Goal: Task Accomplishment & Management: Use online tool/utility

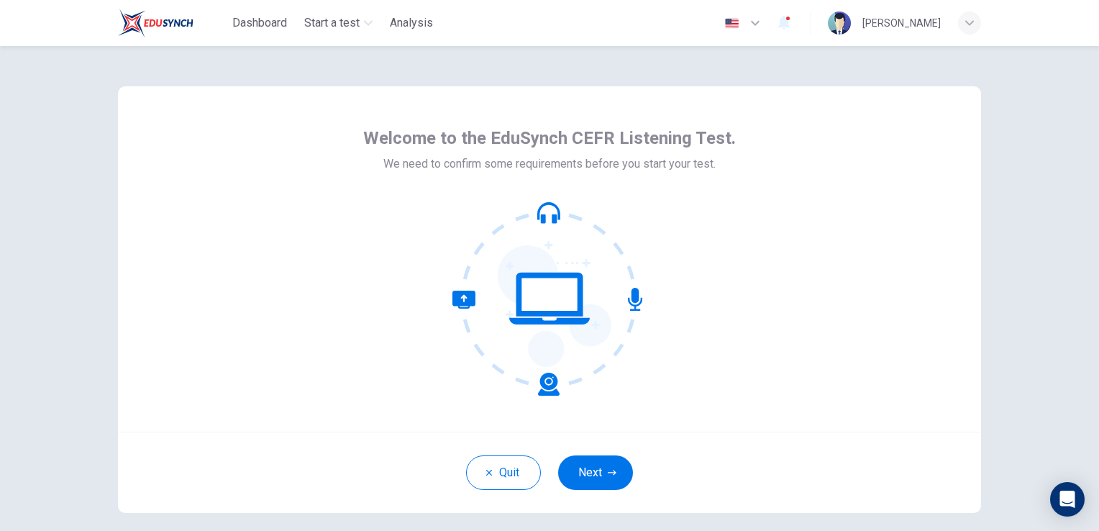
click at [588, 473] on button "Next" at bounding box center [595, 472] width 75 height 35
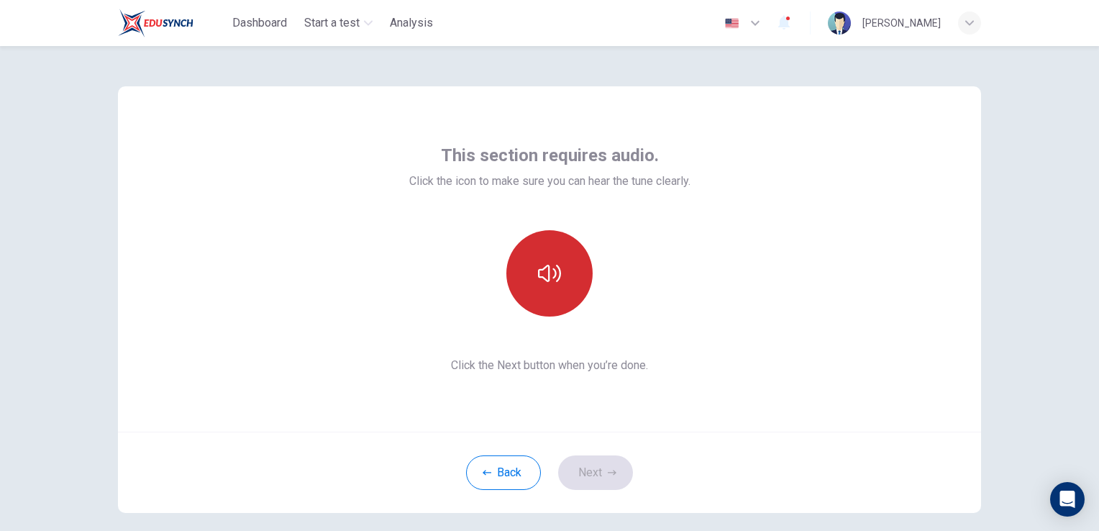
click at [550, 265] on icon "button" at bounding box center [549, 273] width 23 height 23
click at [534, 304] on button "button" at bounding box center [549, 273] width 86 height 86
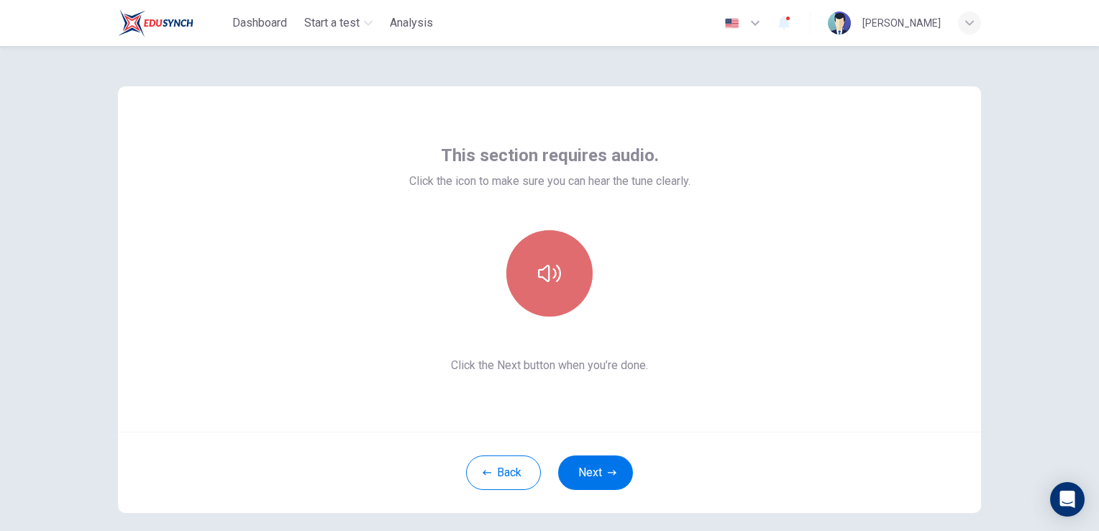
click at [534, 304] on button "button" at bounding box center [549, 273] width 86 height 86
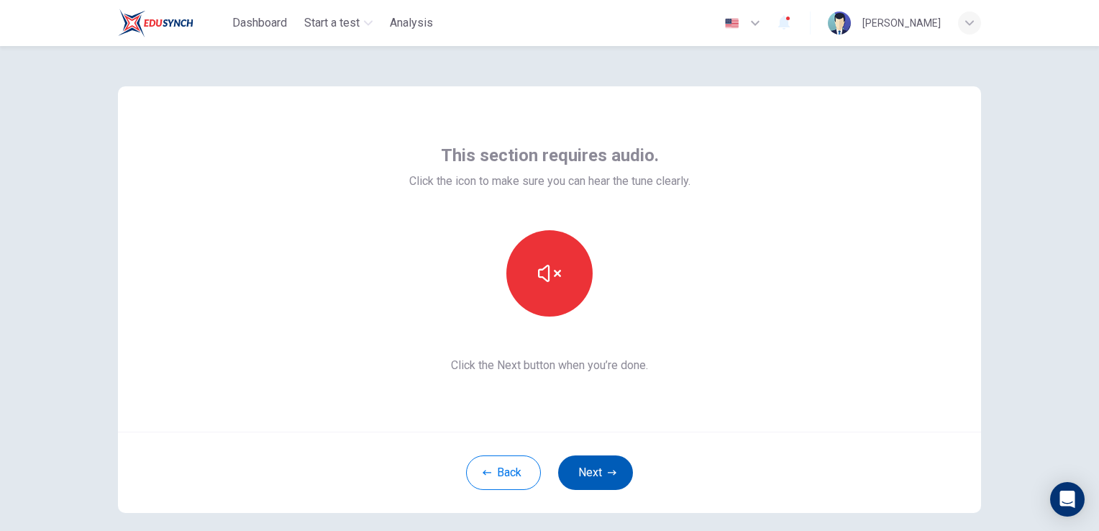
click at [586, 462] on button "Next" at bounding box center [595, 472] width 75 height 35
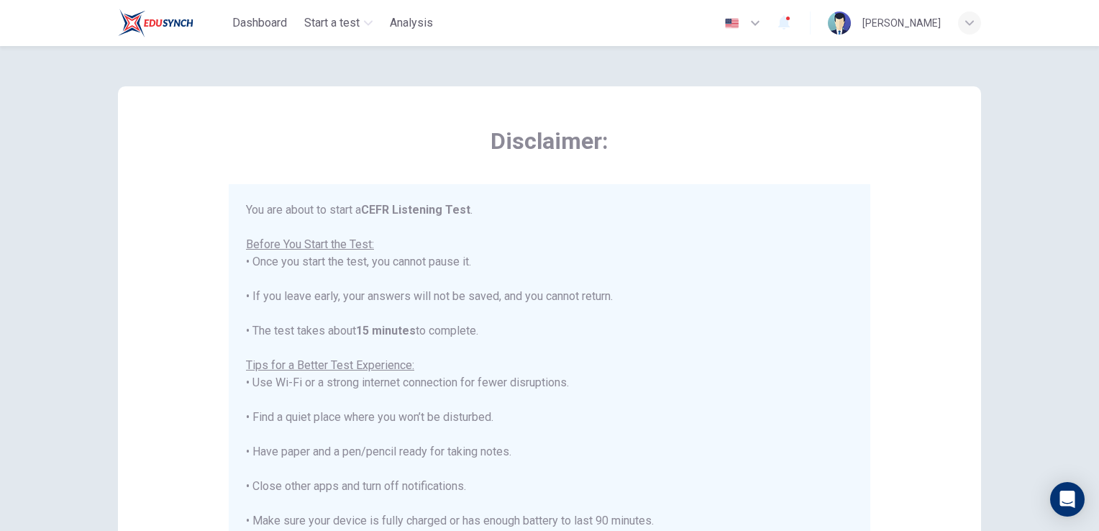
click at [345, 296] on div "You are about to start a CEFR Listening Test . Before You Start the Test: • Onc…" at bounding box center [549, 399] width 607 height 397
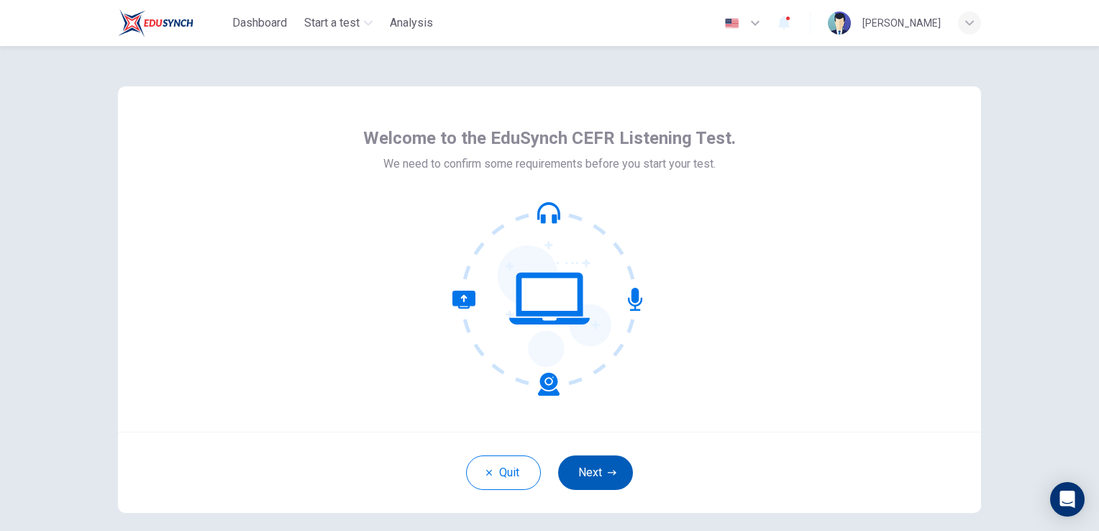
click at [590, 481] on button "Next" at bounding box center [595, 472] width 75 height 35
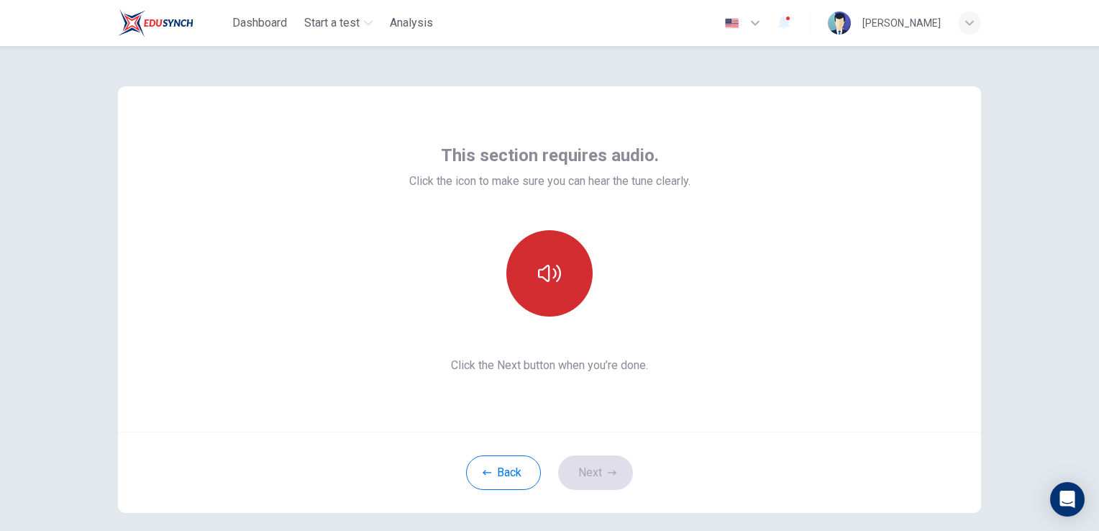
click at [552, 303] on button "button" at bounding box center [549, 273] width 86 height 86
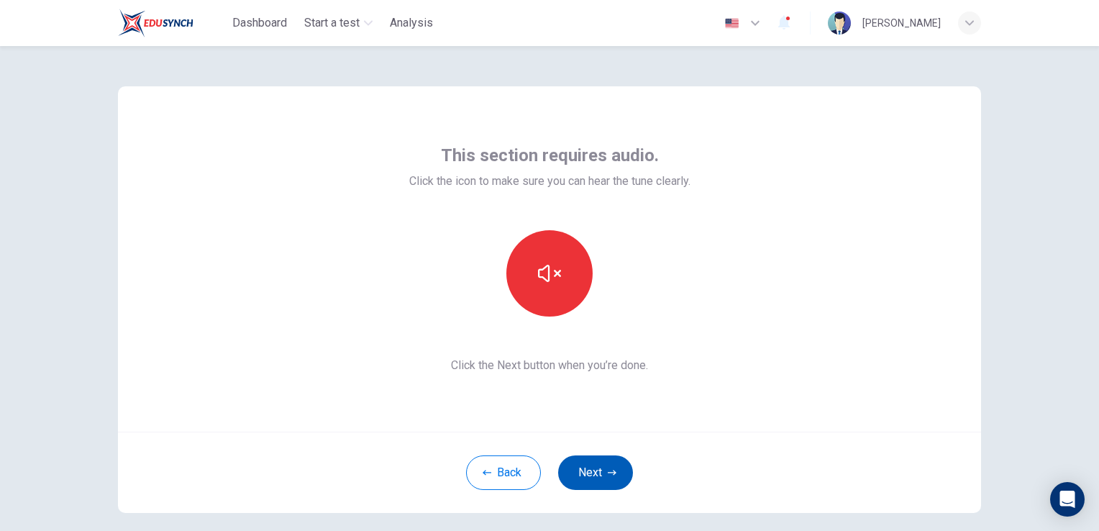
click at [585, 471] on button "Next" at bounding box center [595, 472] width 75 height 35
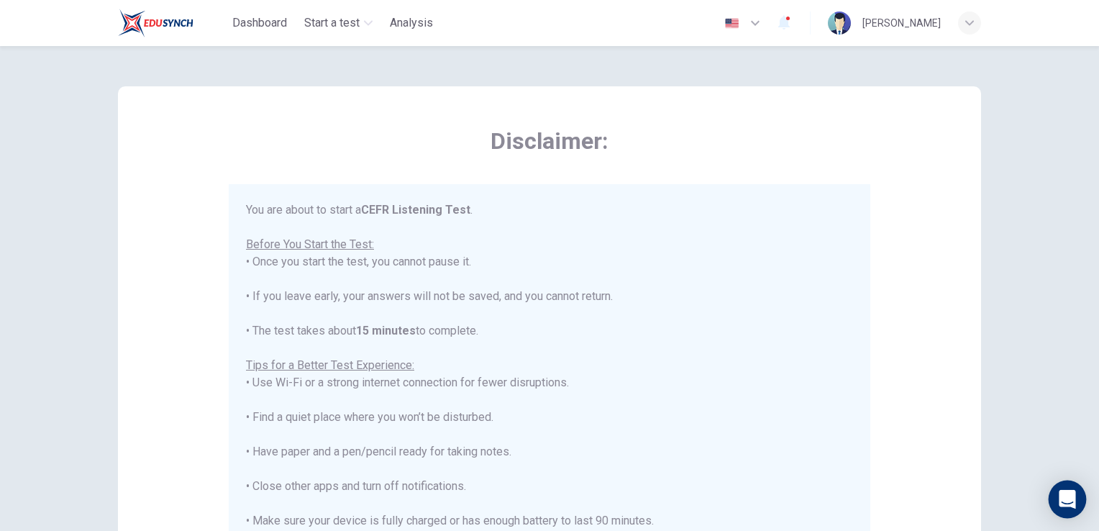
click at [1079, 506] on div "Open Intercom Messenger" at bounding box center [1068, 499] width 38 height 38
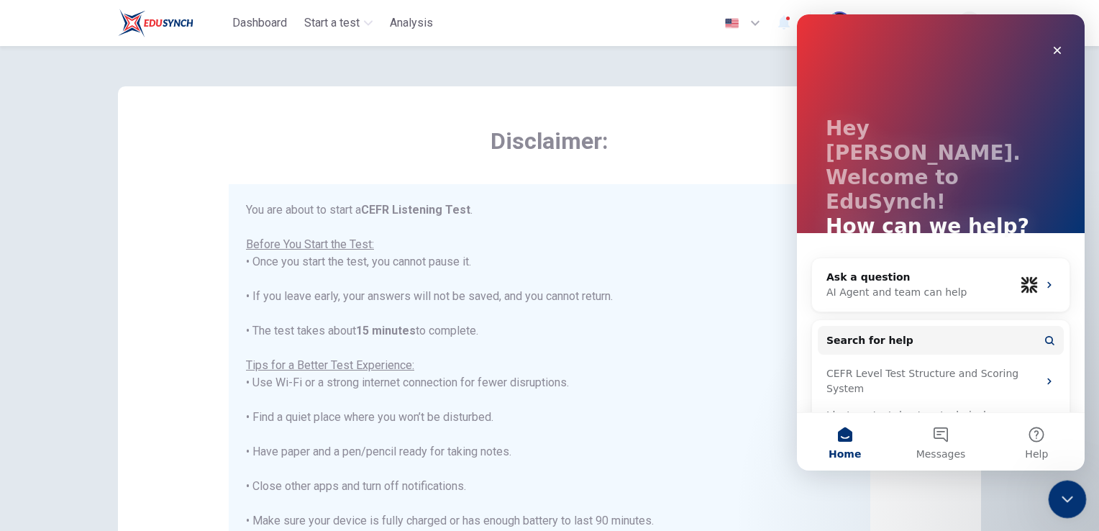
click at [1081, 501] on div "Close Intercom Messenger" at bounding box center [1065, 497] width 35 height 35
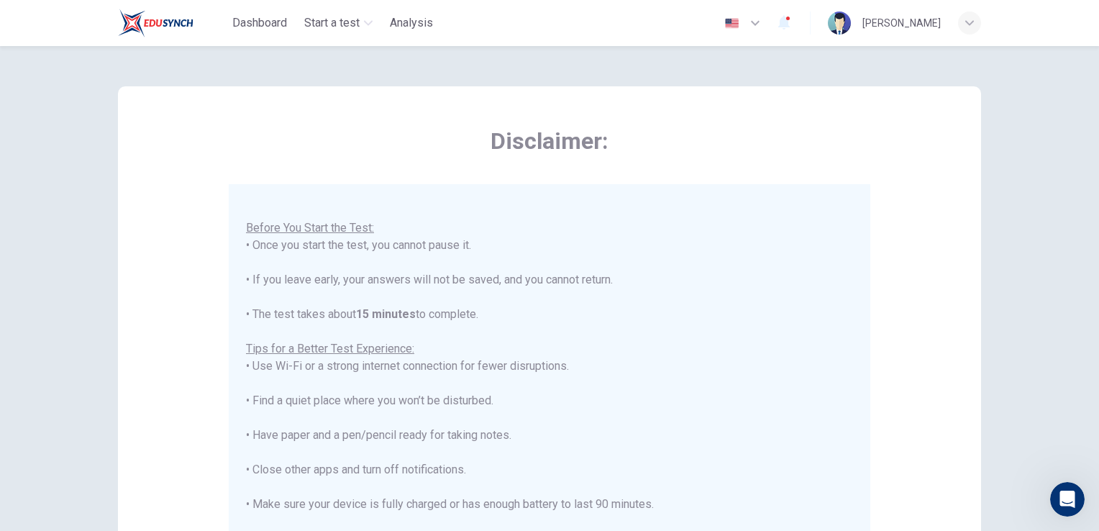
scroll to position [268, 0]
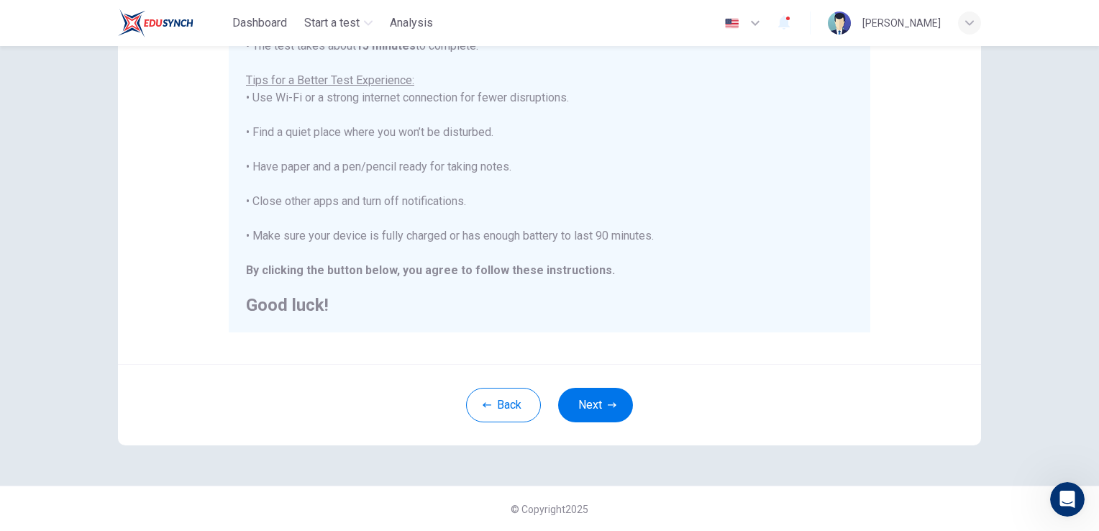
click at [585, 432] on div "Back Next" at bounding box center [549, 404] width 863 height 81
click at [607, 431] on div "Back Next" at bounding box center [549, 404] width 863 height 81
drag, startPoint x: 607, startPoint y: 431, endPoint x: 601, endPoint y: 410, distance: 21.6
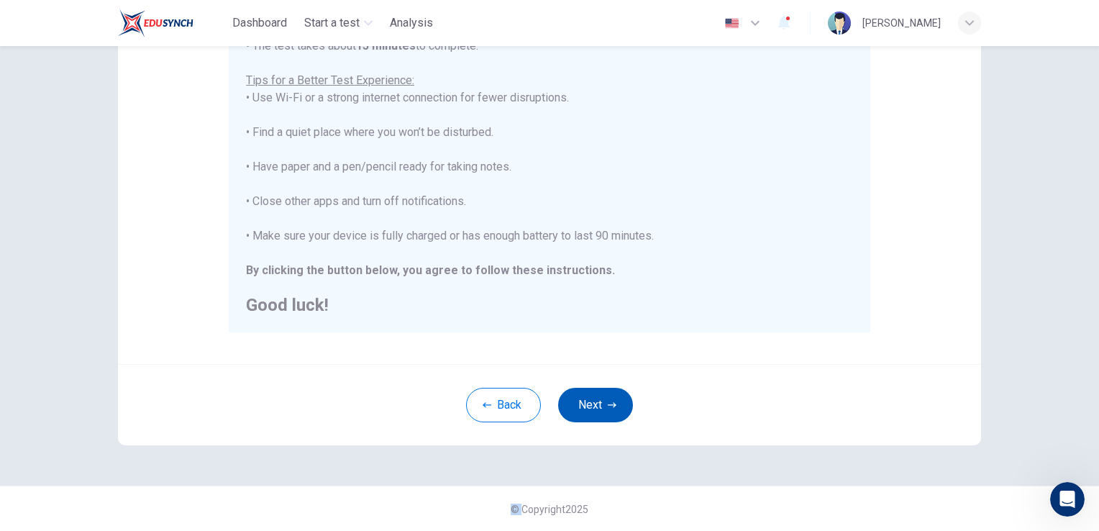
click at [601, 410] on button "Next" at bounding box center [595, 405] width 75 height 35
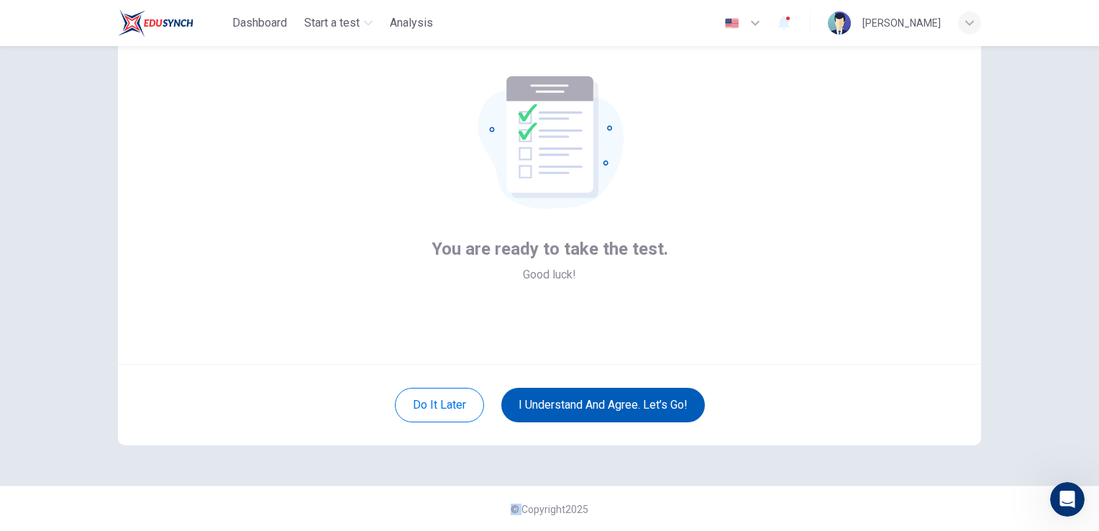
click at [547, 410] on button "I understand and agree. Let’s go!" at bounding box center [603, 405] width 204 height 35
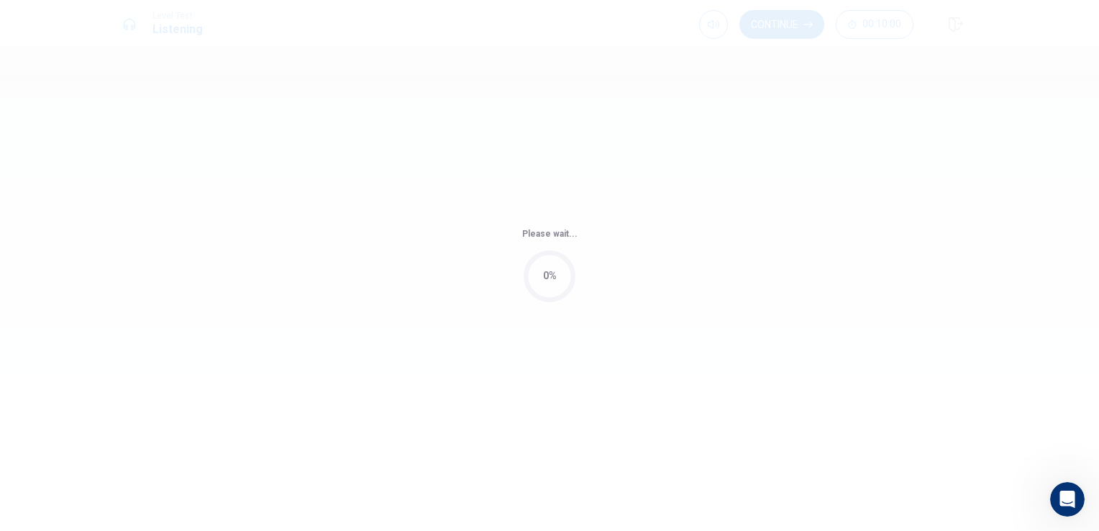
click at [538, 407] on div "Please wait... 0%" at bounding box center [549, 265] width 1099 height 531
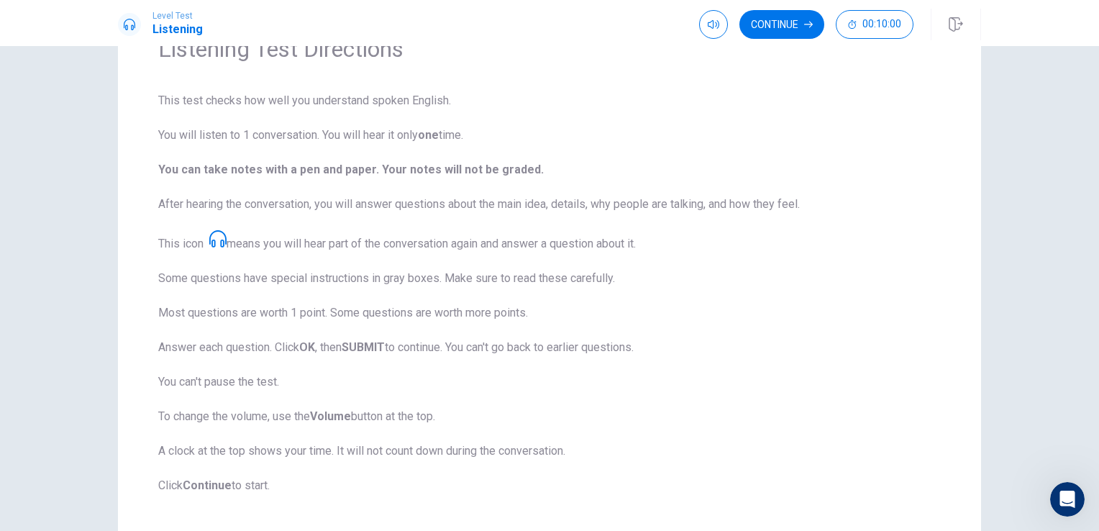
scroll to position [158, 0]
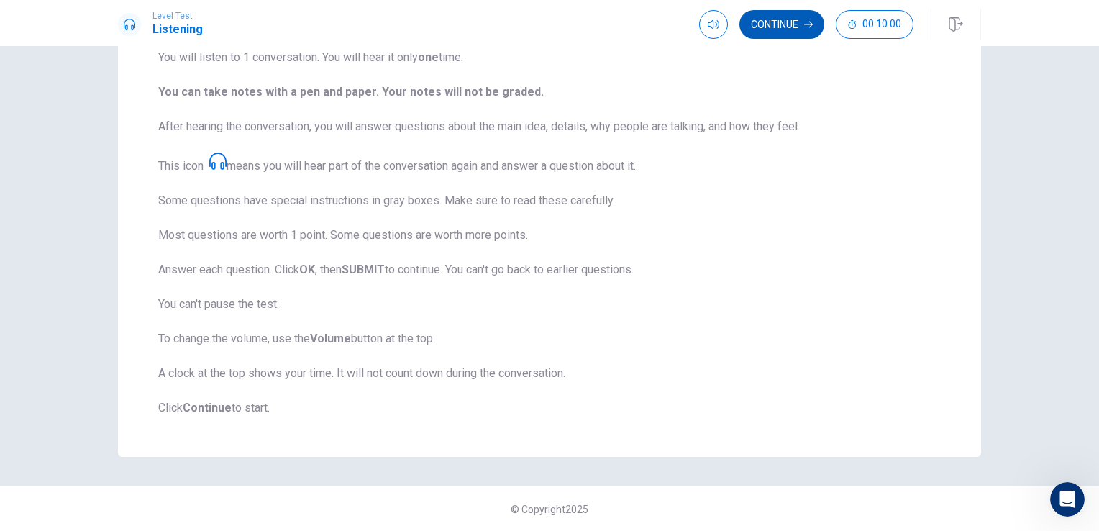
click at [759, 30] on button "Continue" at bounding box center [781, 24] width 85 height 29
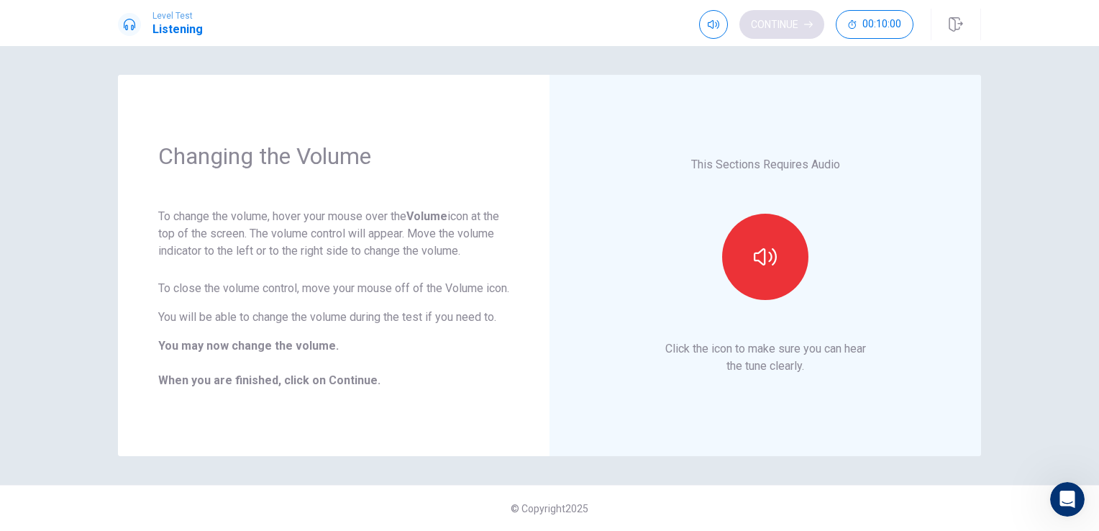
scroll to position [0, 0]
click at [898, 329] on div "This Sections Requires Audio Click the icon to make sure you can hear the tune …" at bounding box center [765, 265] width 351 height 301
click at [776, 29] on button "Continue" at bounding box center [781, 24] width 85 height 29
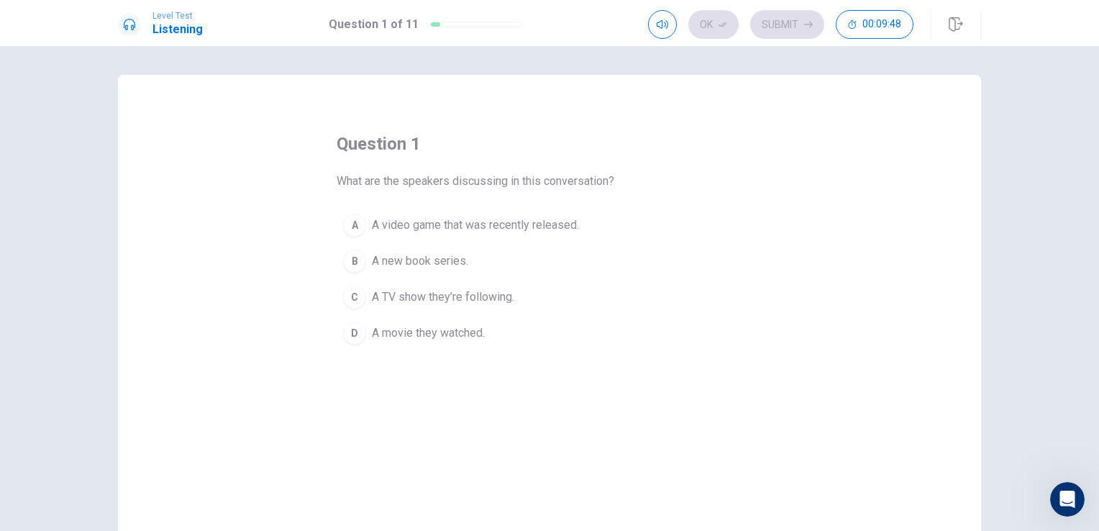
click at [348, 228] on div "A" at bounding box center [354, 225] width 23 height 23
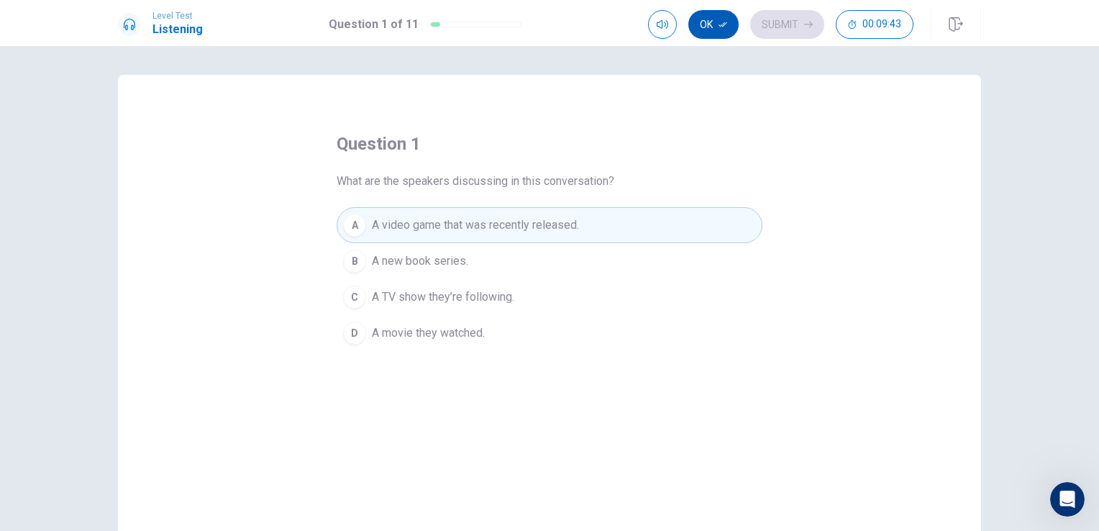
click at [713, 22] on button "Ok" at bounding box center [713, 24] width 50 height 29
click at [774, 34] on button "Submit" at bounding box center [787, 24] width 74 height 29
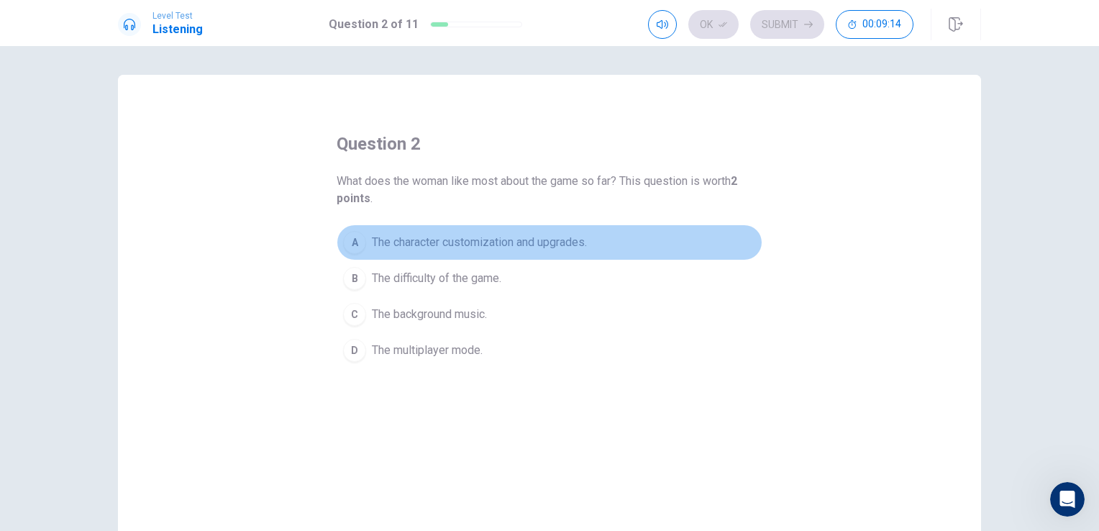
click at [378, 239] on span "The character customization and upgrades." at bounding box center [479, 242] width 215 height 17
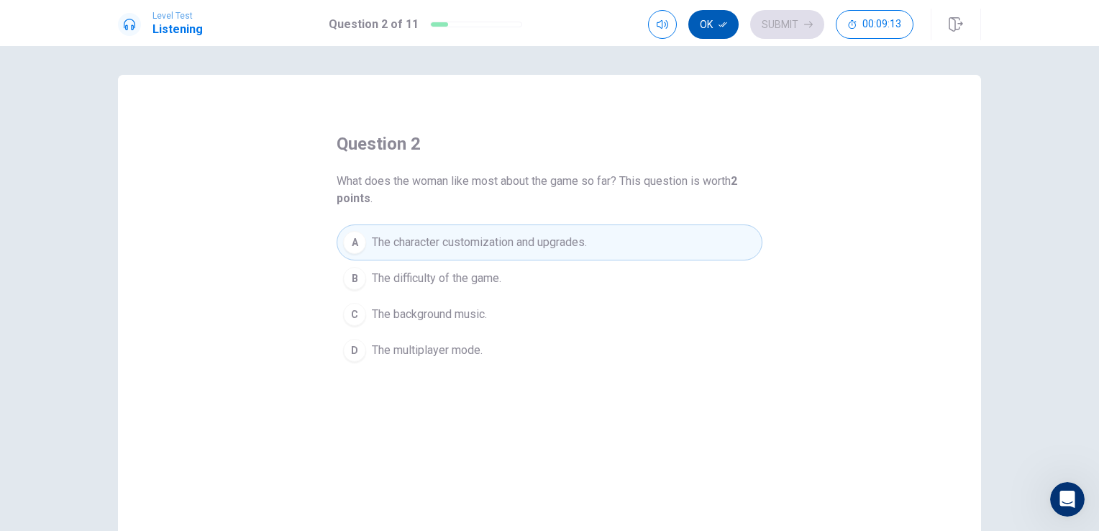
click at [704, 32] on button "Ok" at bounding box center [713, 24] width 50 height 29
click at [783, 35] on button "Submit" at bounding box center [787, 24] width 74 height 29
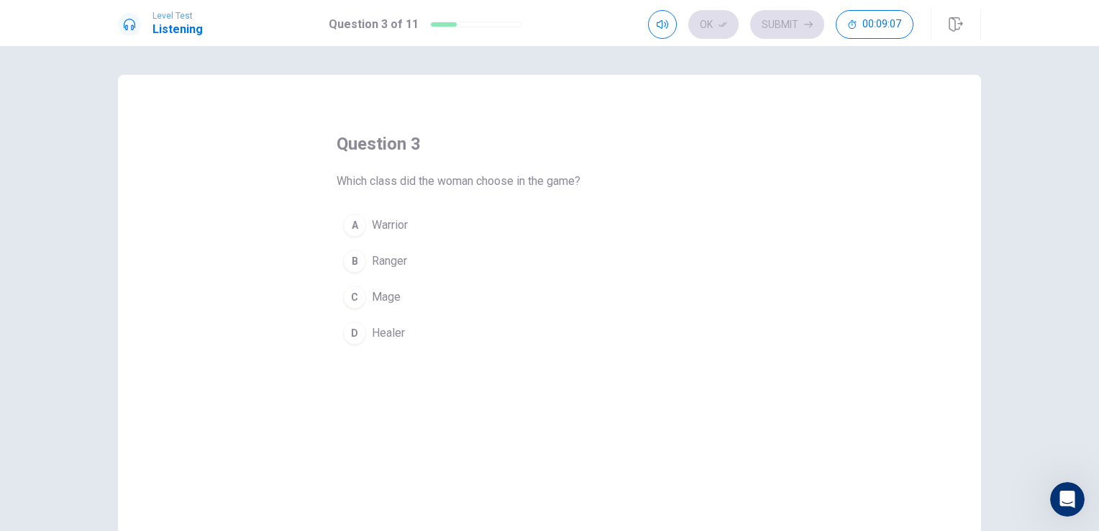
click at [377, 260] on span "Ranger" at bounding box center [389, 260] width 35 height 17
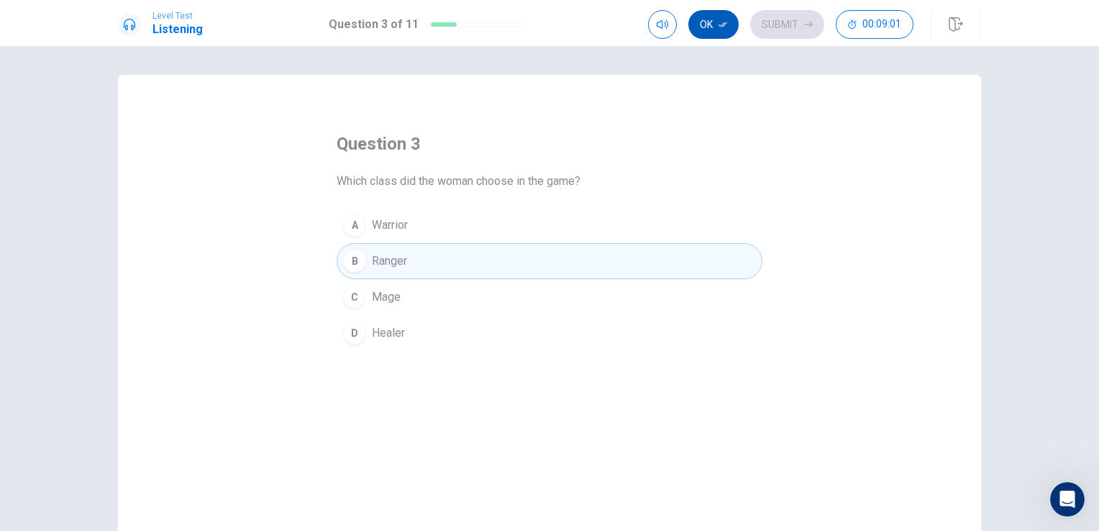
click at [715, 31] on button "Ok" at bounding box center [713, 24] width 50 height 29
click at [782, 24] on button "Submit" at bounding box center [787, 24] width 74 height 29
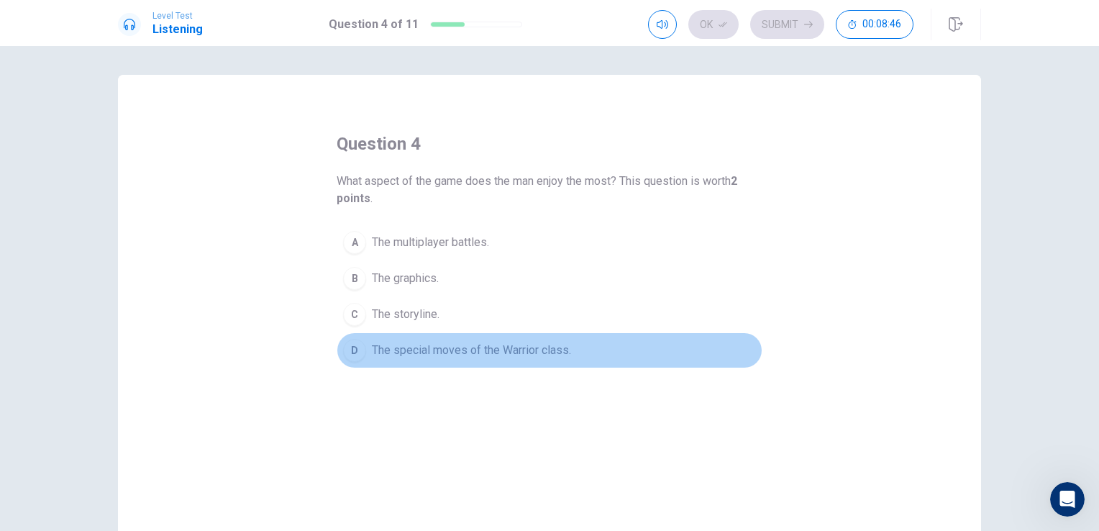
click at [442, 352] on span "The special moves of the Warrior class." at bounding box center [471, 350] width 199 height 17
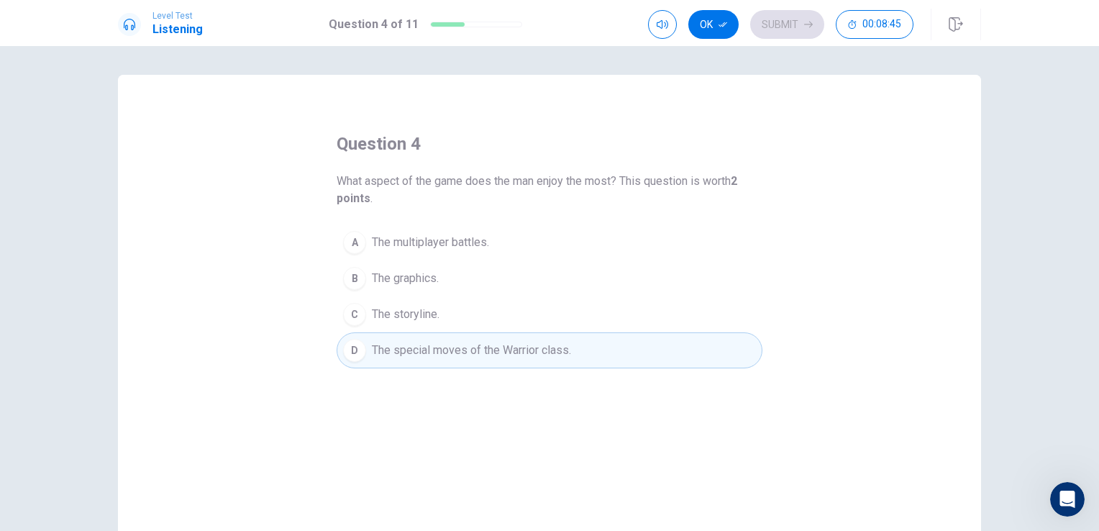
click at [414, 310] on span "The storyline." at bounding box center [406, 314] width 68 height 17
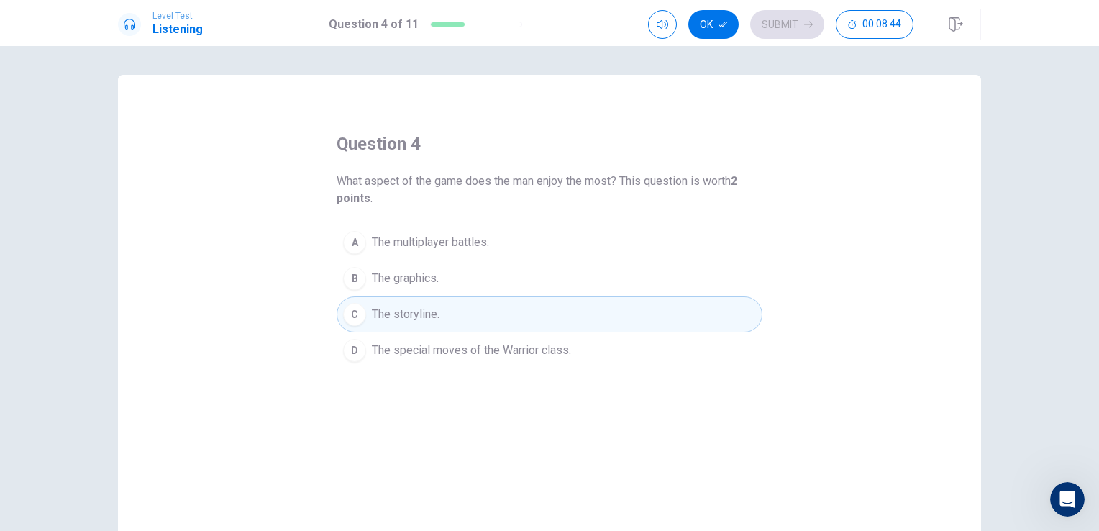
click at [412, 344] on span "The special moves of the Warrior class." at bounding box center [471, 350] width 199 height 17
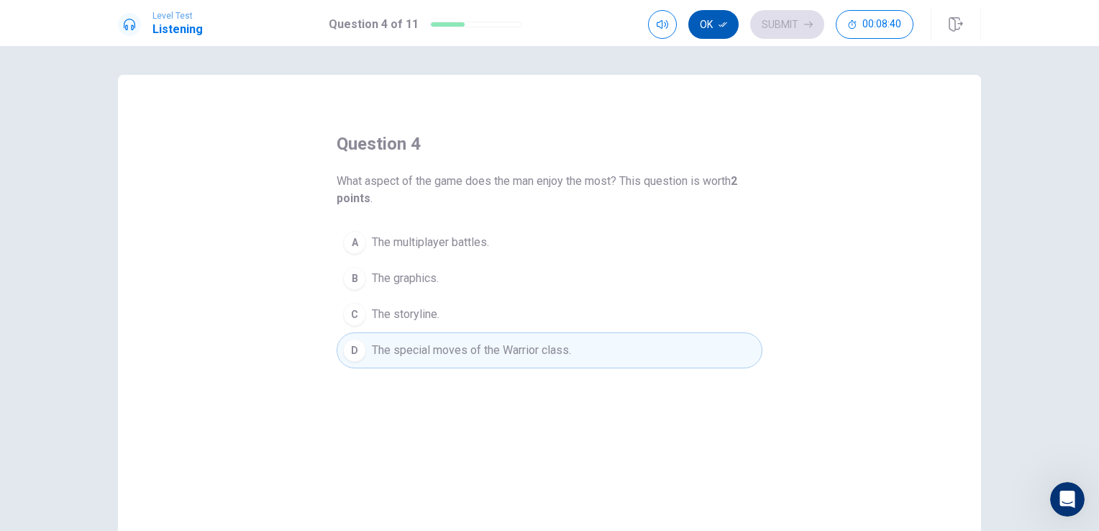
click at [719, 32] on button "Ok" at bounding box center [713, 24] width 50 height 29
click at [777, 24] on button "Submit" at bounding box center [787, 24] width 74 height 29
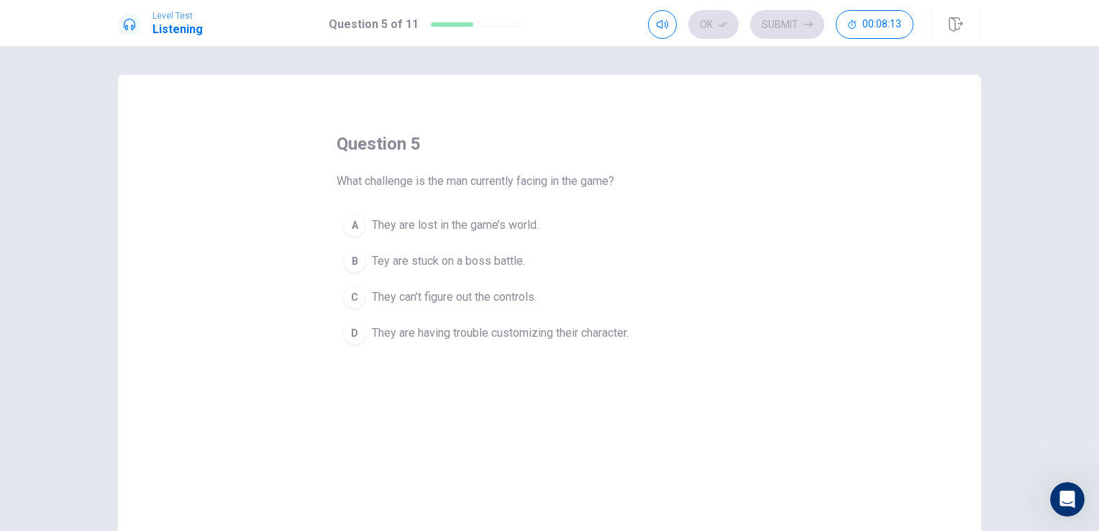
click at [410, 261] on span "Tey are stuck on a boss battle." at bounding box center [448, 260] width 153 height 17
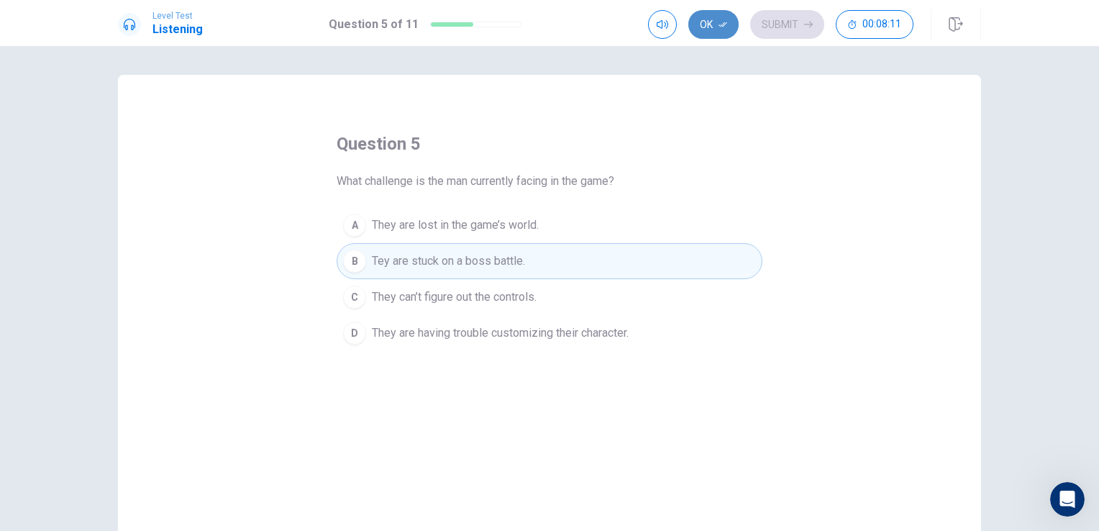
click at [716, 22] on button "Ok" at bounding box center [713, 24] width 50 height 29
click at [774, 24] on button "Submit" at bounding box center [787, 24] width 74 height 29
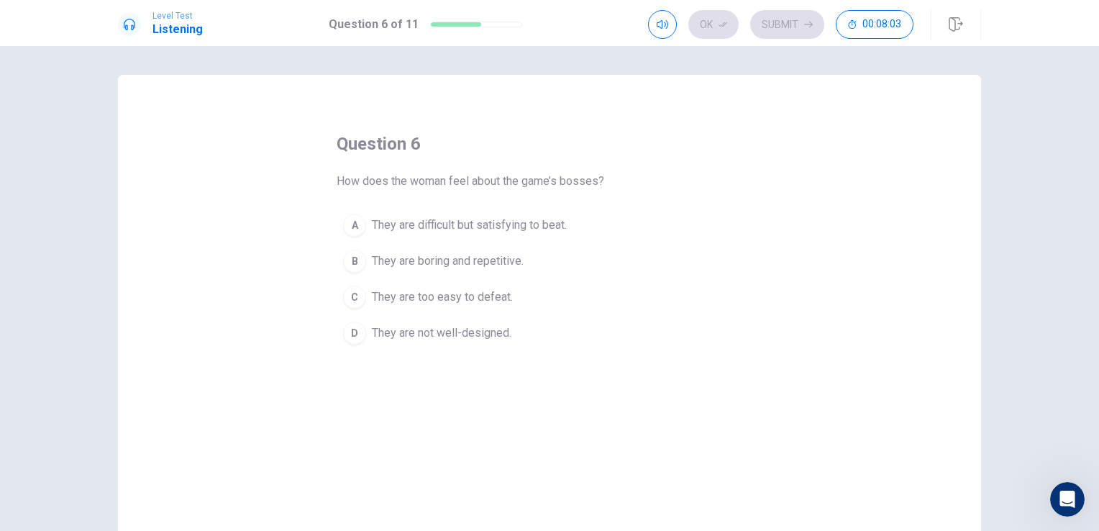
click at [503, 225] on span "They are difficult but satisfying to beat." at bounding box center [469, 224] width 195 height 17
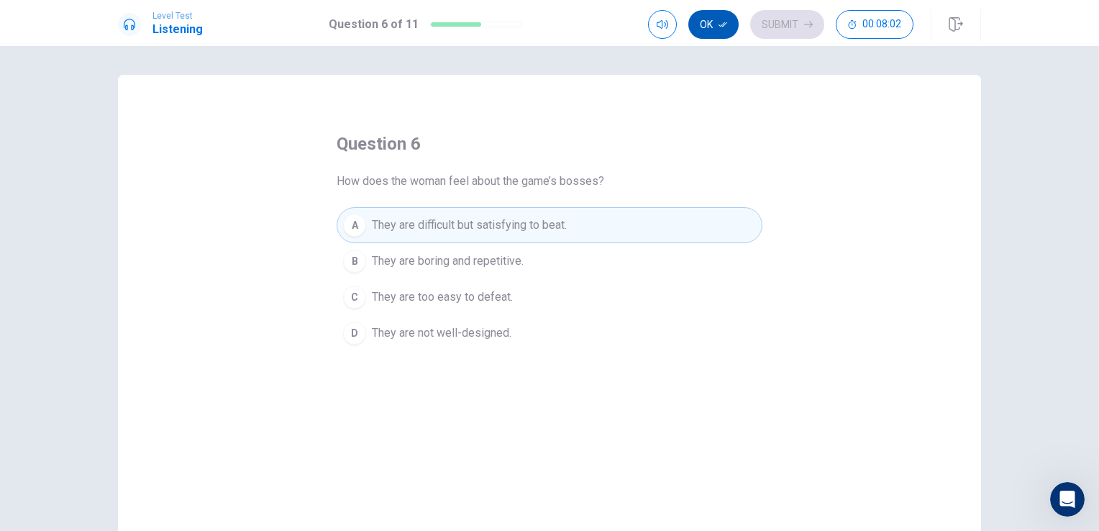
click at [705, 24] on button "Ok" at bounding box center [713, 24] width 50 height 29
click at [776, 21] on button "Submit" at bounding box center [787, 24] width 74 height 29
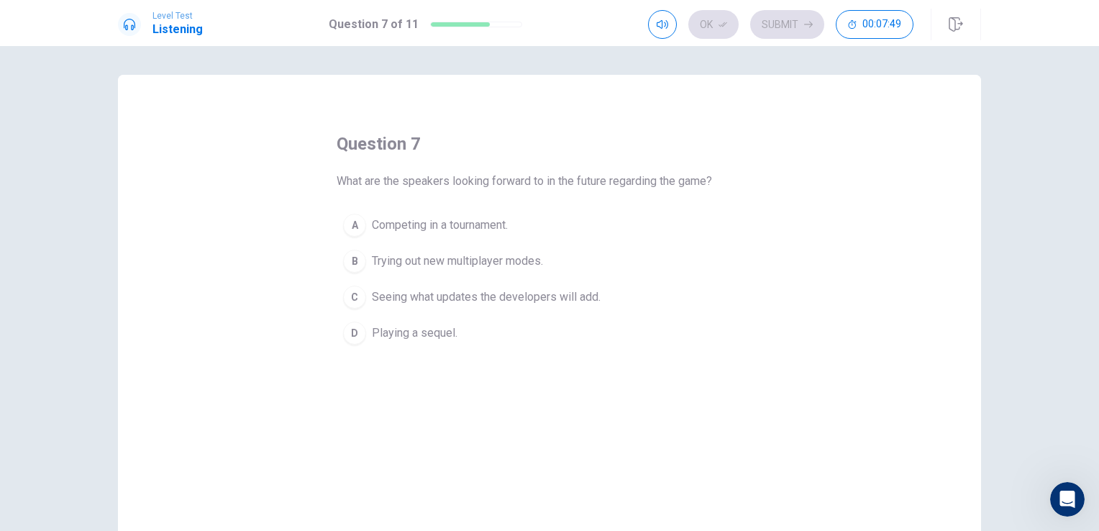
click at [479, 296] on span "Seeing what updates the developers will add." at bounding box center [486, 296] width 229 height 17
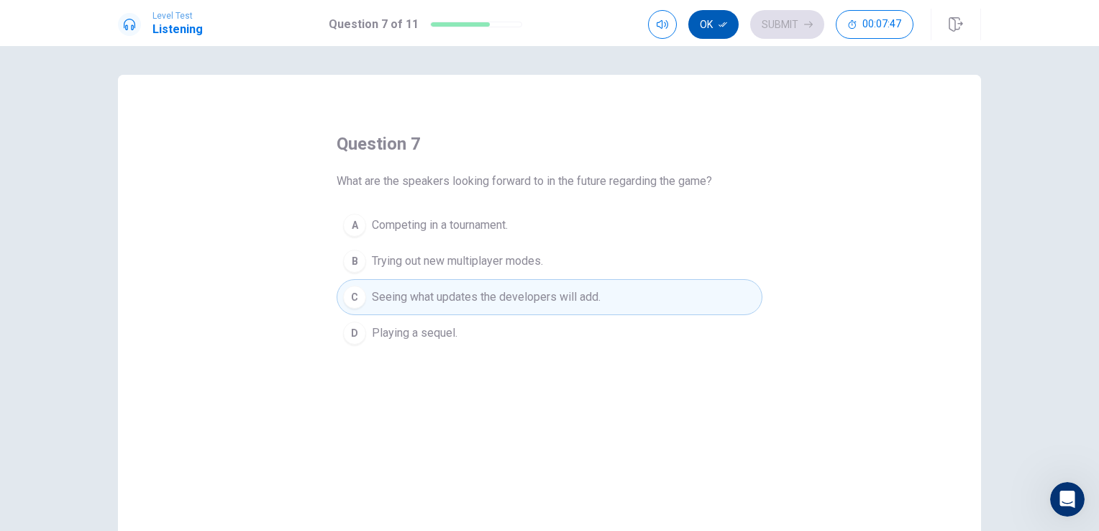
click at [714, 24] on button "Ok" at bounding box center [713, 24] width 50 height 29
click at [807, 23] on icon "button" at bounding box center [808, 24] width 9 height 9
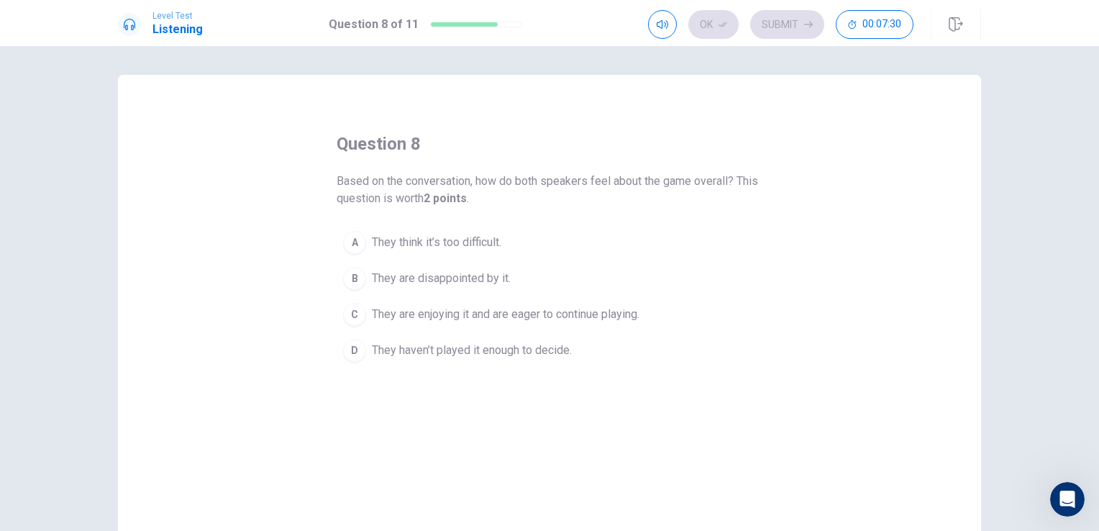
click at [488, 320] on span "They are enjoying it and are eager to continue playing." at bounding box center [506, 314] width 268 height 17
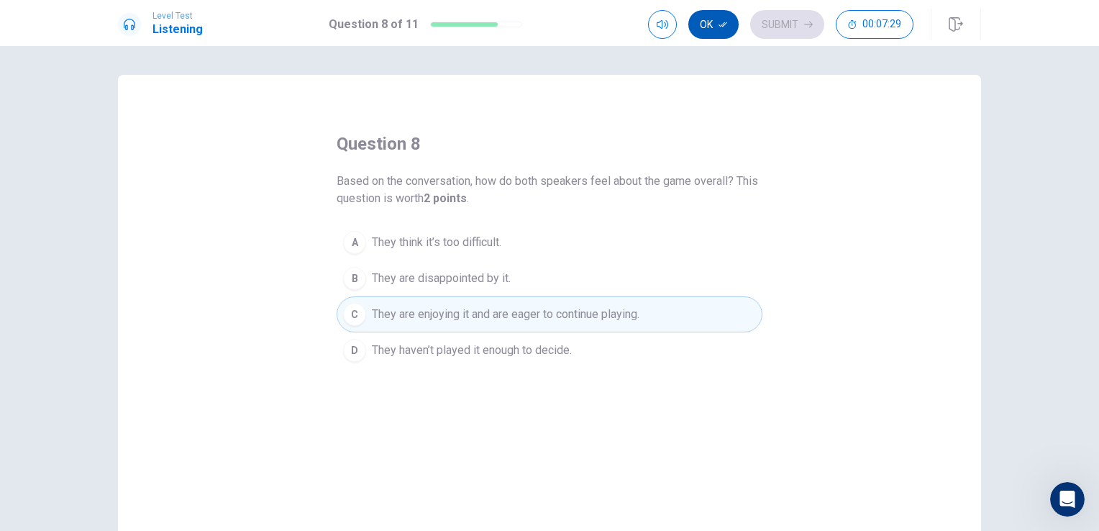
click at [713, 34] on button "Ok" at bounding box center [713, 24] width 50 height 29
click at [777, 27] on button "Submit" at bounding box center [787, 24] width 74 height 29
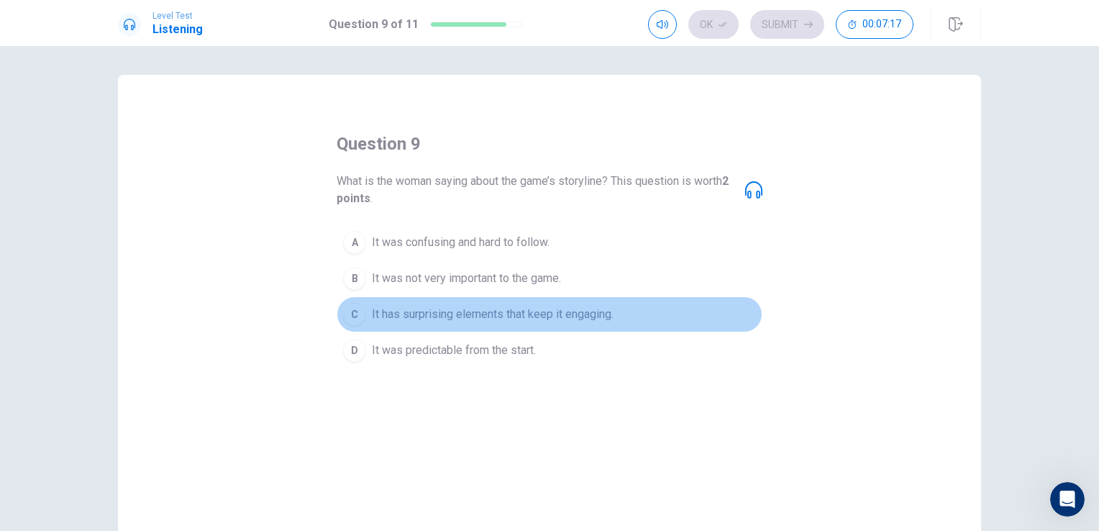
click at [449, 318] on span "It has surprising elements that keep it engaging." at bounding box center [493, 314] width 242 height 17
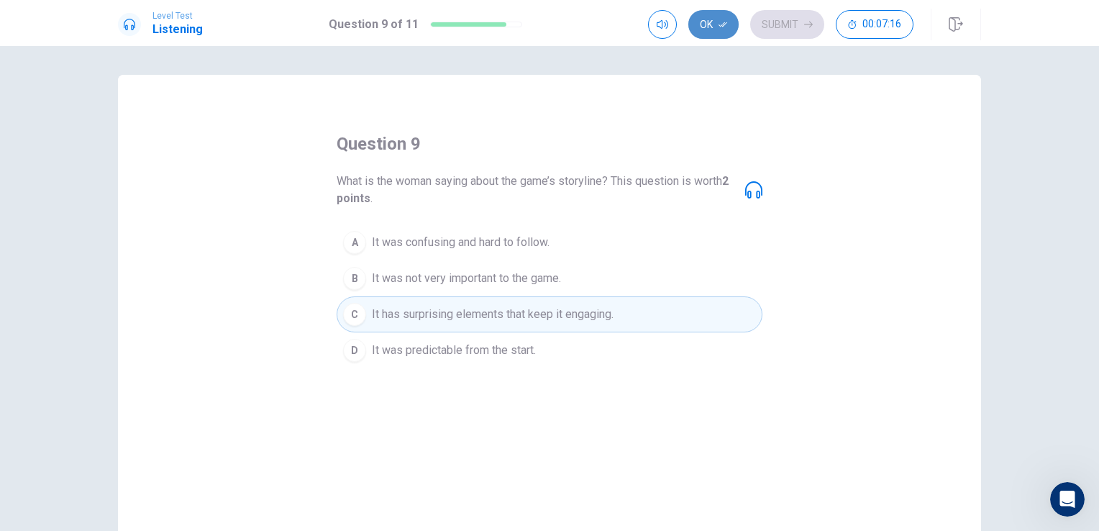
click at [718, 19] on button "Ok" at bounding box center [713, 24] width 50 height 29
click at [779, 22] on button "Submit" at bounding box center [787, 24] width 74 height 29
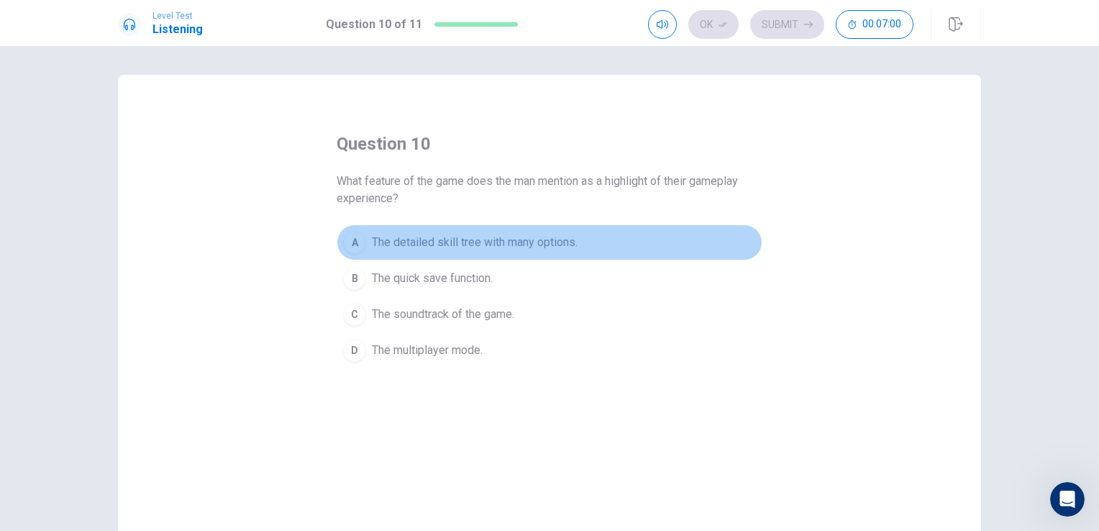
click at [401, 239] on span "The detailed skill tree with many options." at bounding box center [475, 242] width 206 height 17
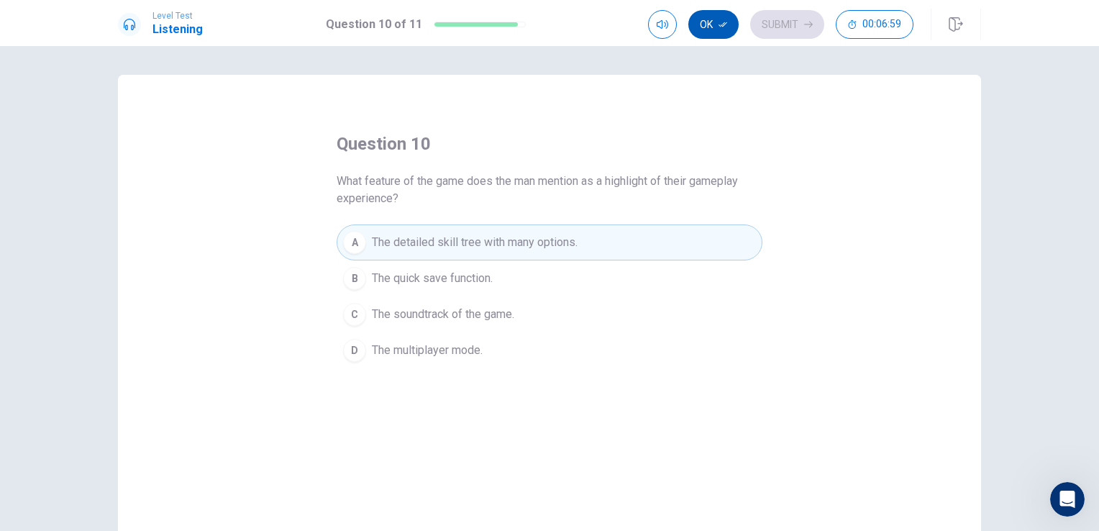
click at [703, 26] on button "Ok" at bounding box center [713, 24] width 50 height 29
click at [770, 15] on button "Submit" at bounding box center [787, 24] width 74 height 29
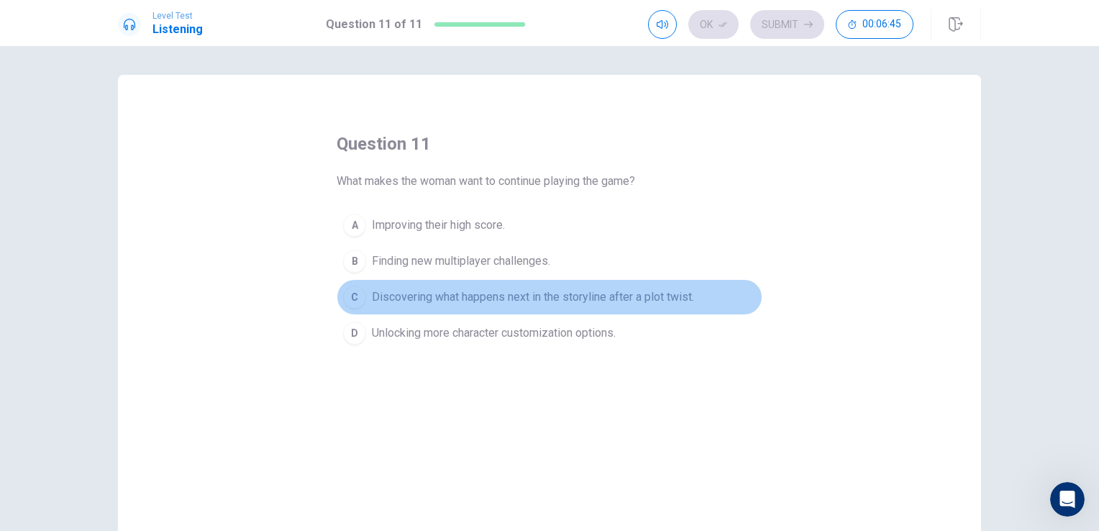
click at [446, 292] on span "Discovering what happens next in the storyline after a plot twist." at bounding box center [533, 296] width 322 height 17
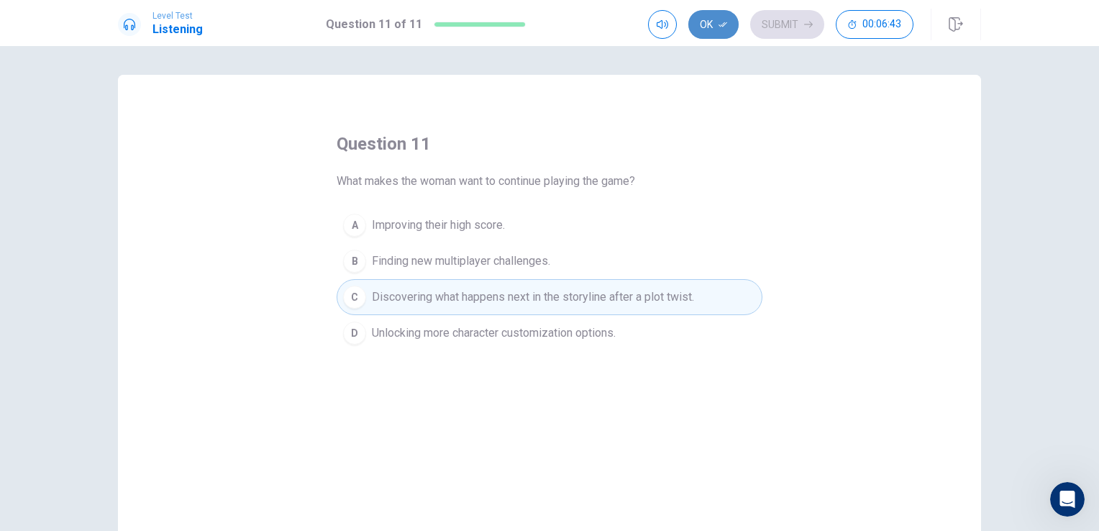
click at [719, 32] on button "Ok" at bounding box center [713, 24] width 50 height 29
click at [778, 27] on button "Submit" at bounding box center [787, 24] width 74 height 29
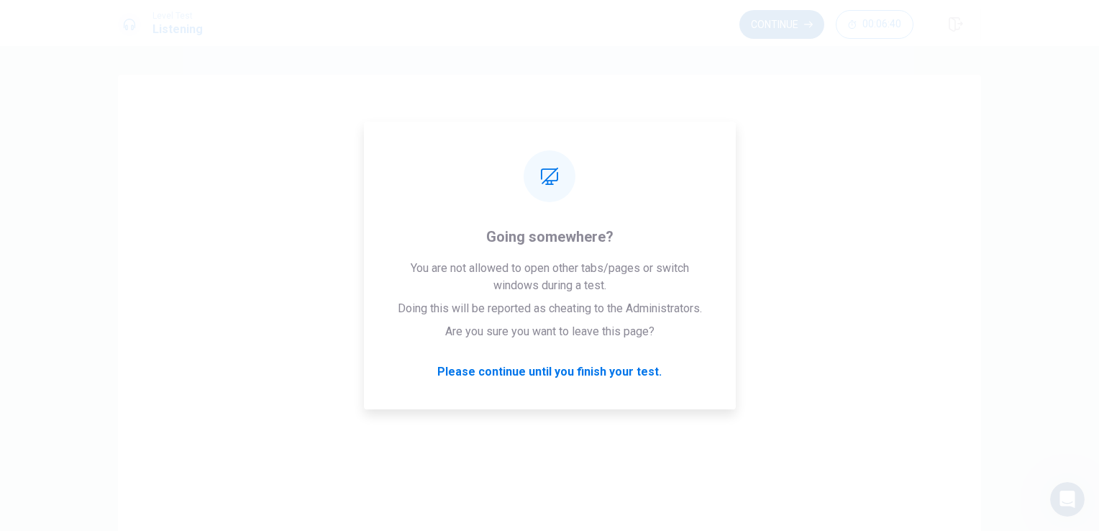
click at [780, 30] on button "Continue" at bounding box center [781, 24] width 85 height 29
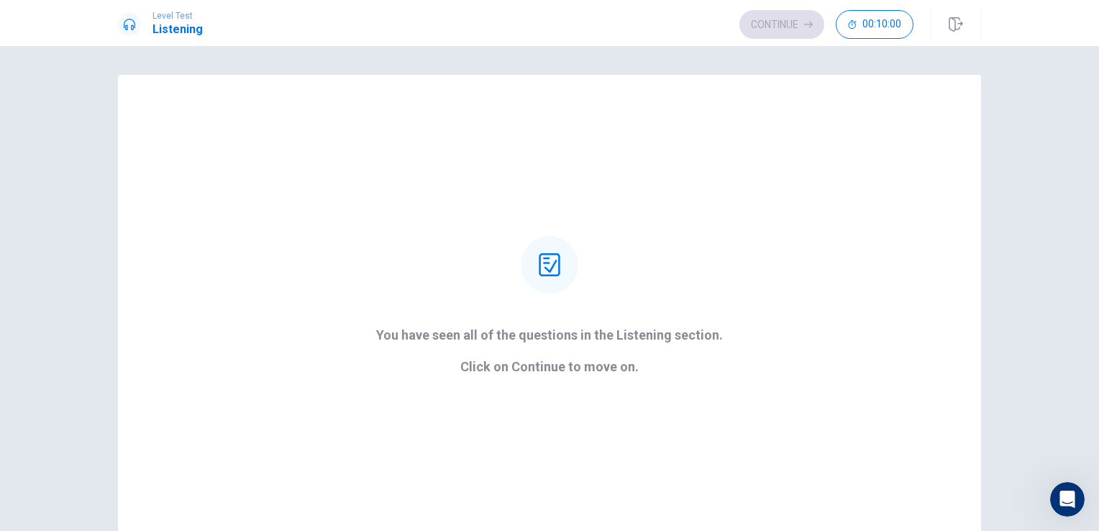
click at [765, 27] on div "Continue 00:10:00" at bounding box center [826, 24] width 174 height 29
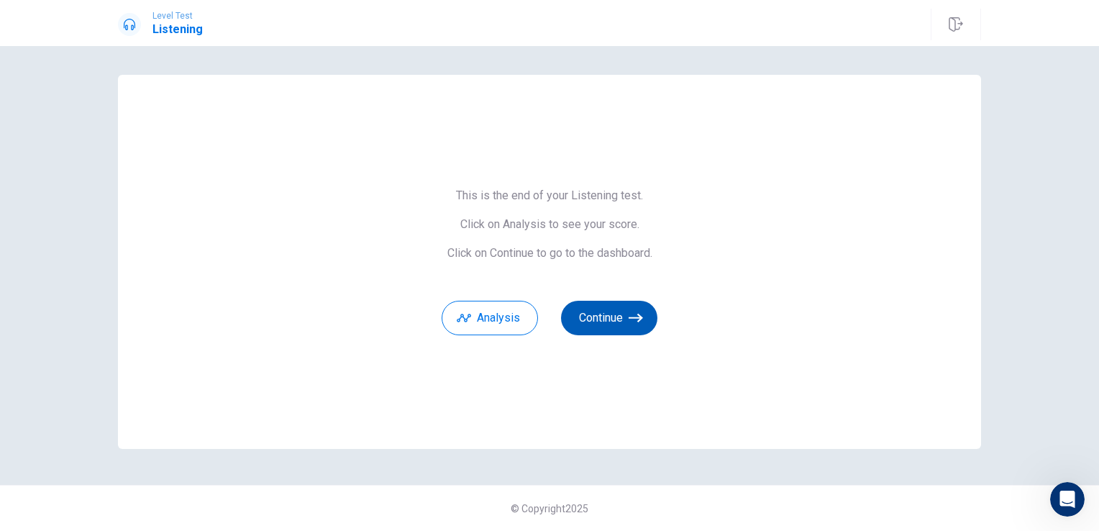
click at [586, 315] on button "Continue" at bounding box center [609, 318] width 96 height 35
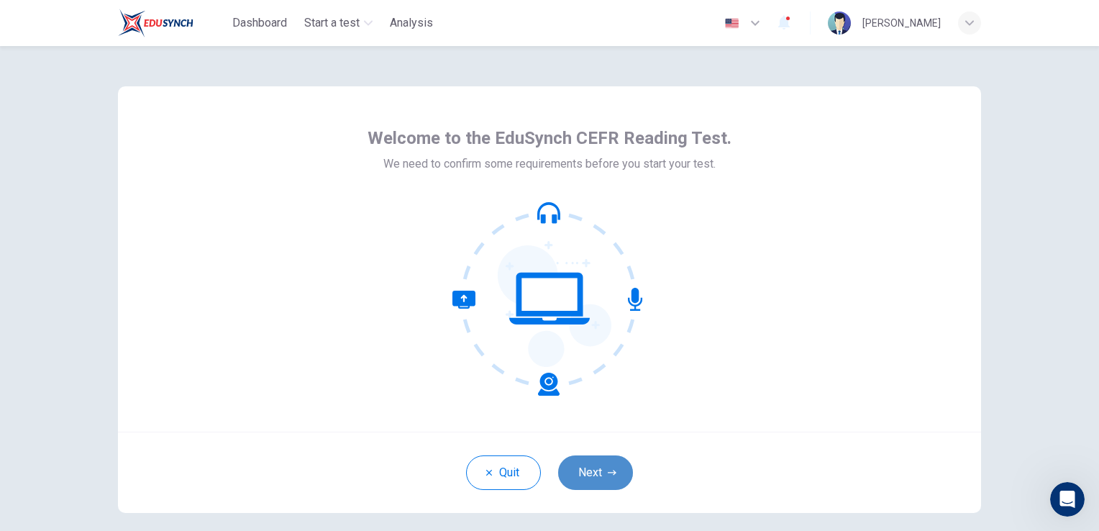
click at [587, 465] on button "Next" at bounding box center [595, 472] width 75 height 35
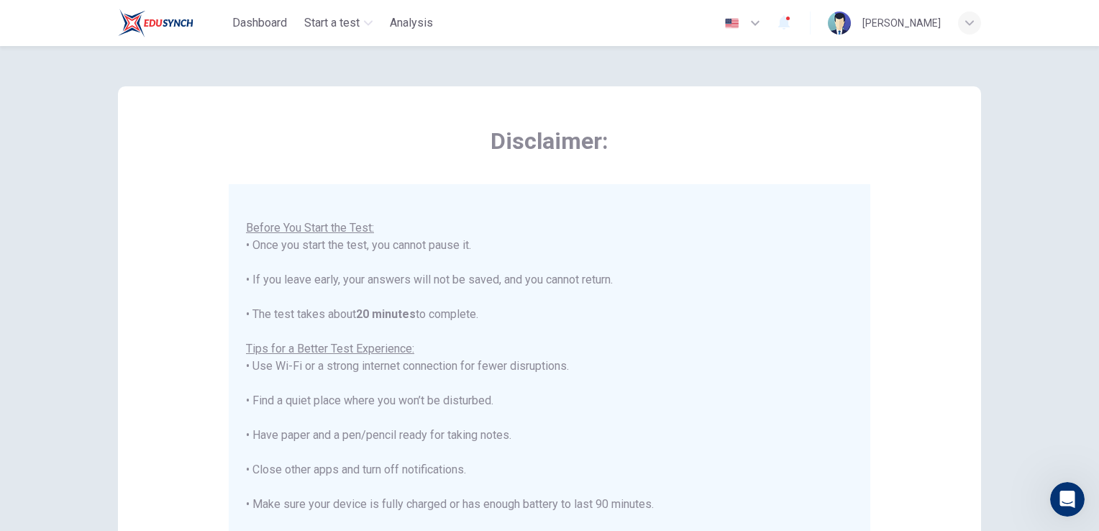
scroll to position [268, 0]
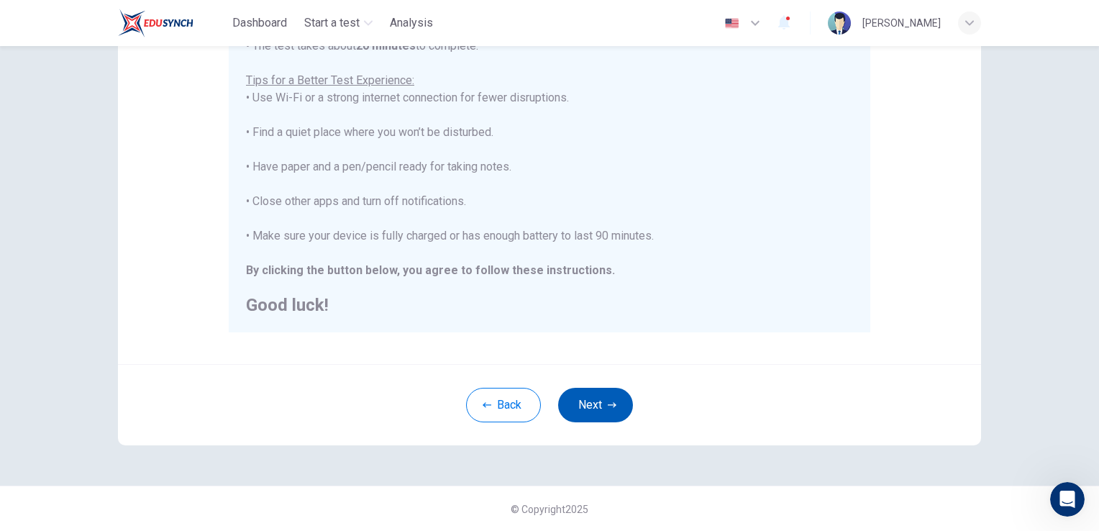
click at [584, 404] on button "Next" at bounding box center [595, 405] width 75 height 35
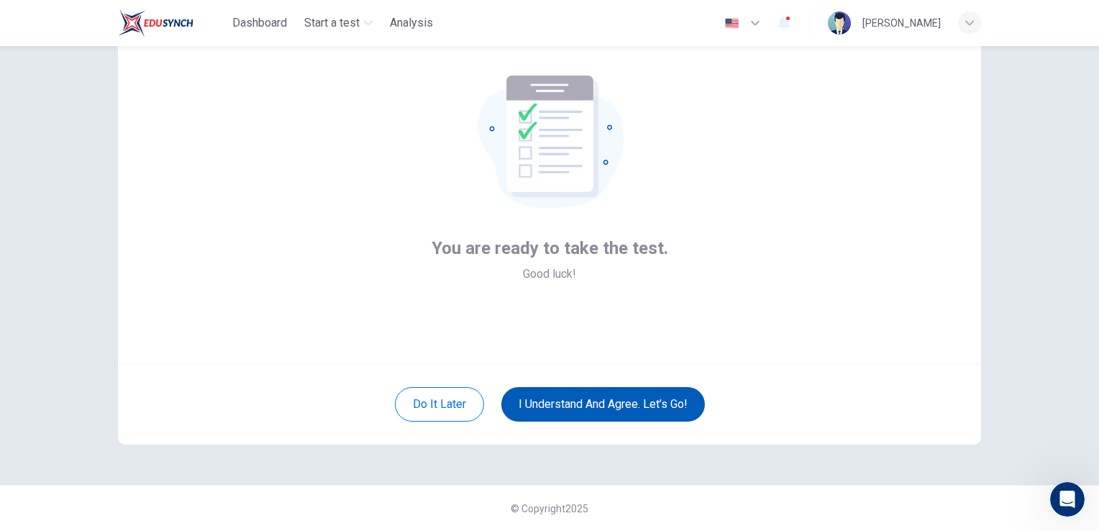
scroll to position [68, 0]
click at [524, 404] on button "I understand and agree. Let’s go!" at bounding box center [603, 405] width 204 height 35
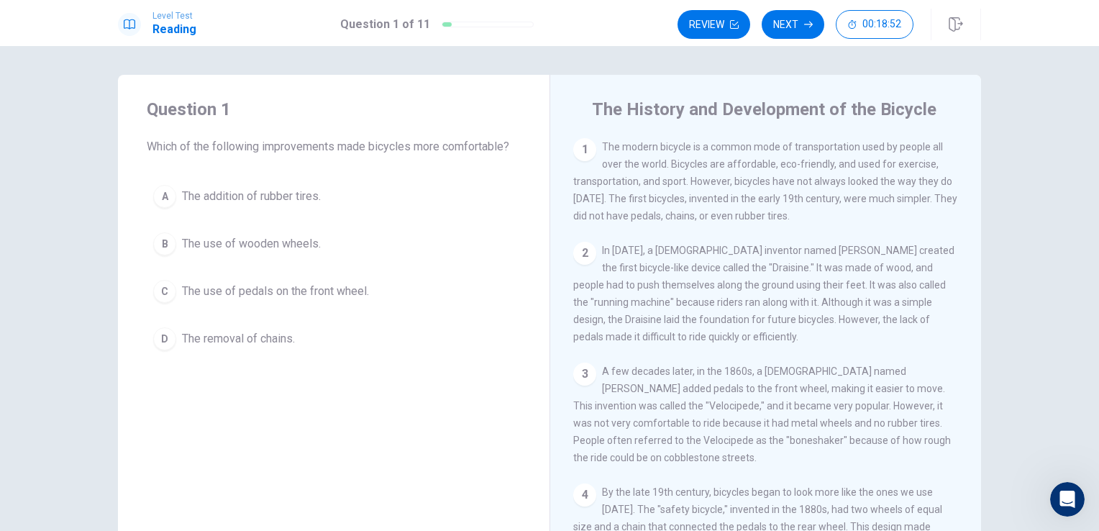
click at [221, 191] on span "The addition of rubber tires." at bounding box center [251, 196] width 139 height 17
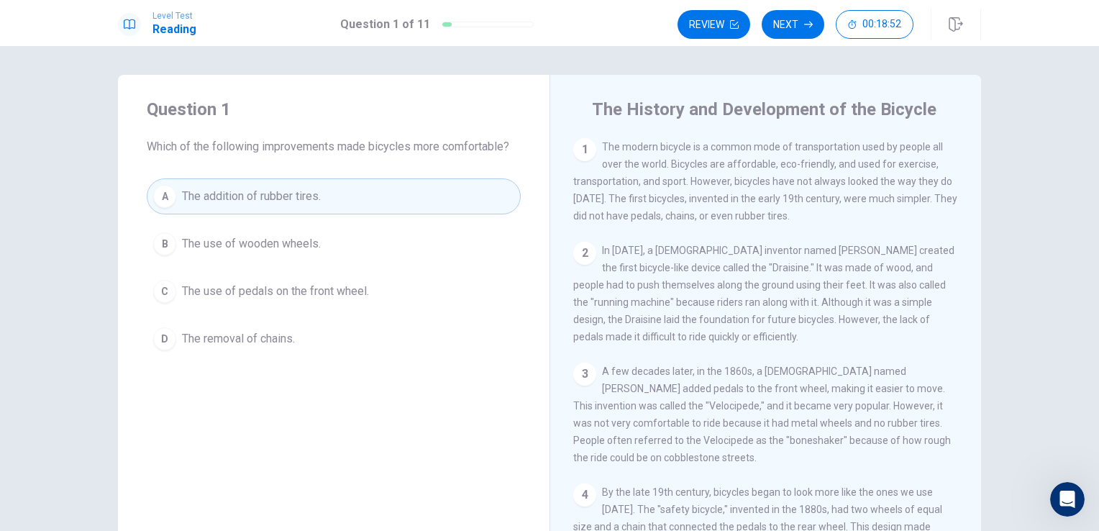
click at [247, 247] on span "The use of wooden wheels." at bounding box center [251, 243] width 139 height 17
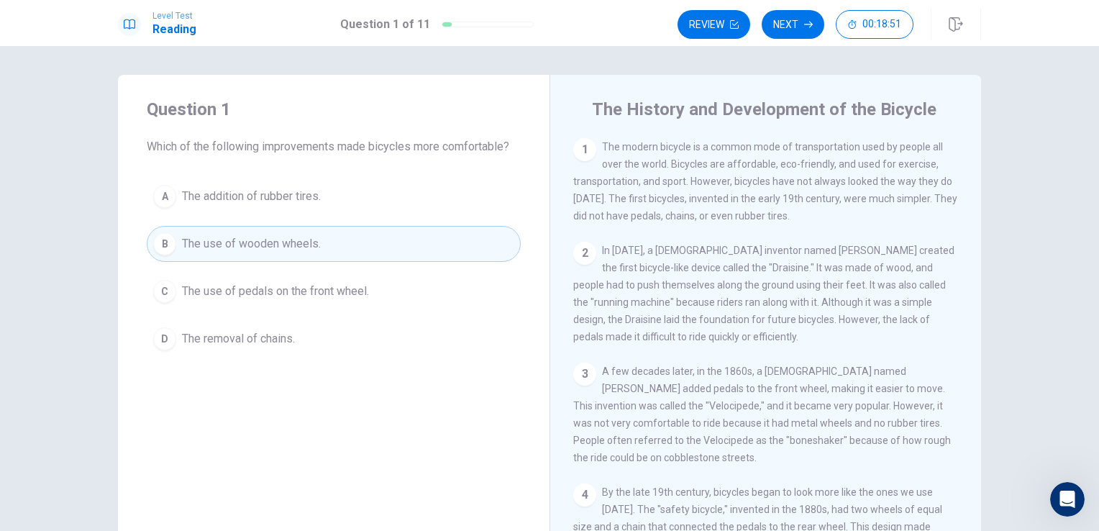
click at [239, 191] on span "The addition of rubber tires." at bounding box center [251, 196] width 139 height 17
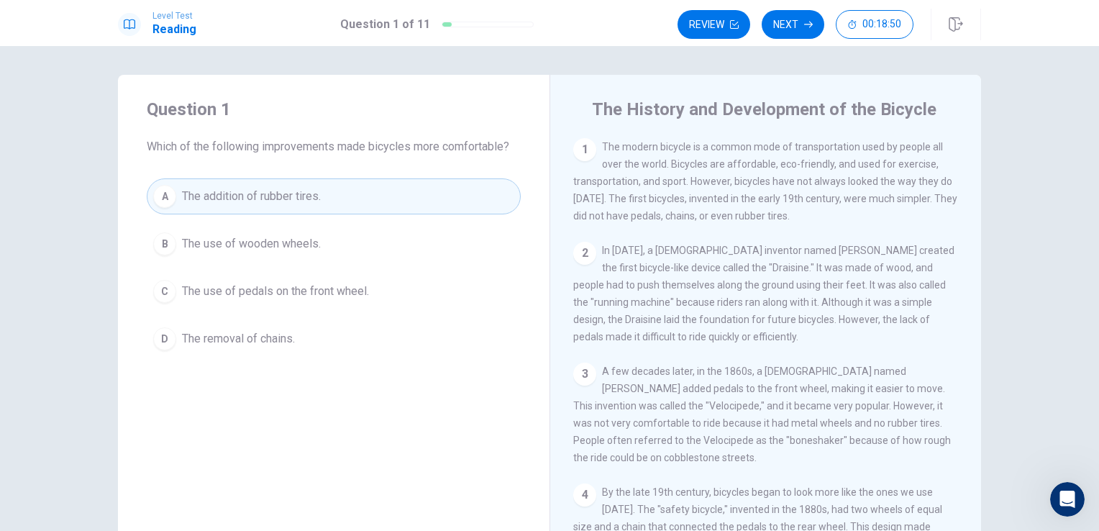
scroll to position [118, 0]
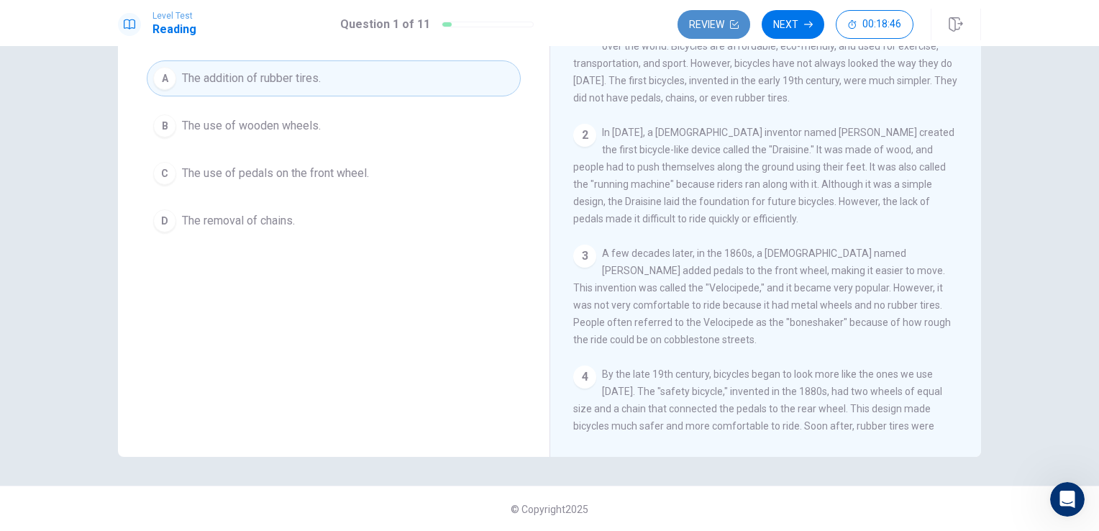
click at [719, 28] on button "Review" at bounding box center [713, 24] width 73 height 29
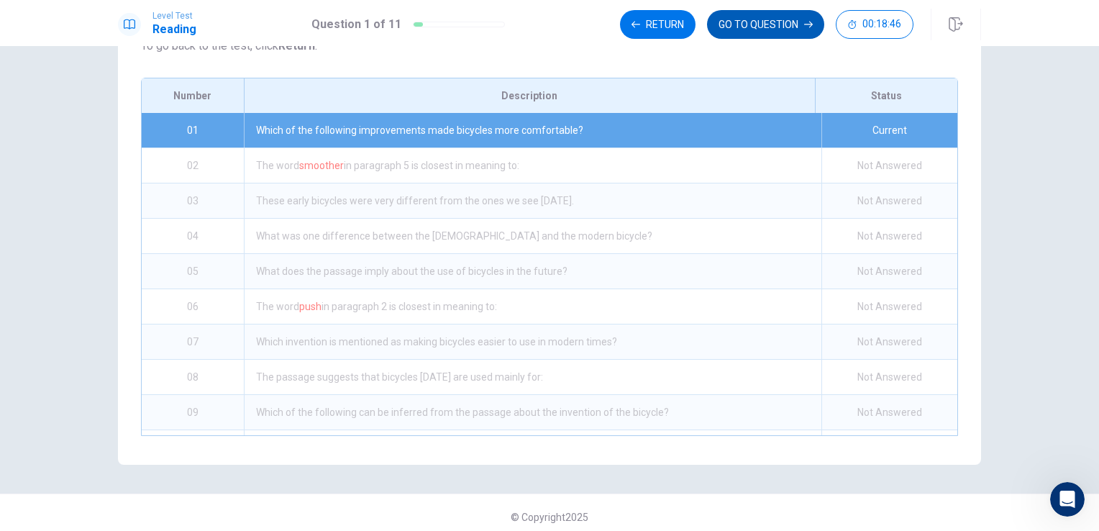
scroll to position [195, 0]
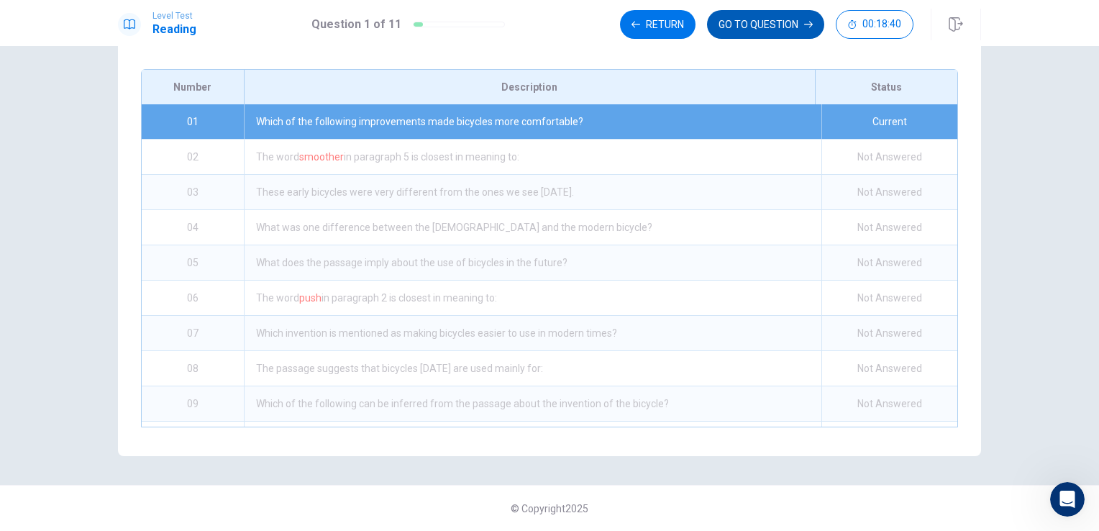
click at [726, 27] on button "GO TO QUESTION" at bounding box center [765, 24] width 117 height 29
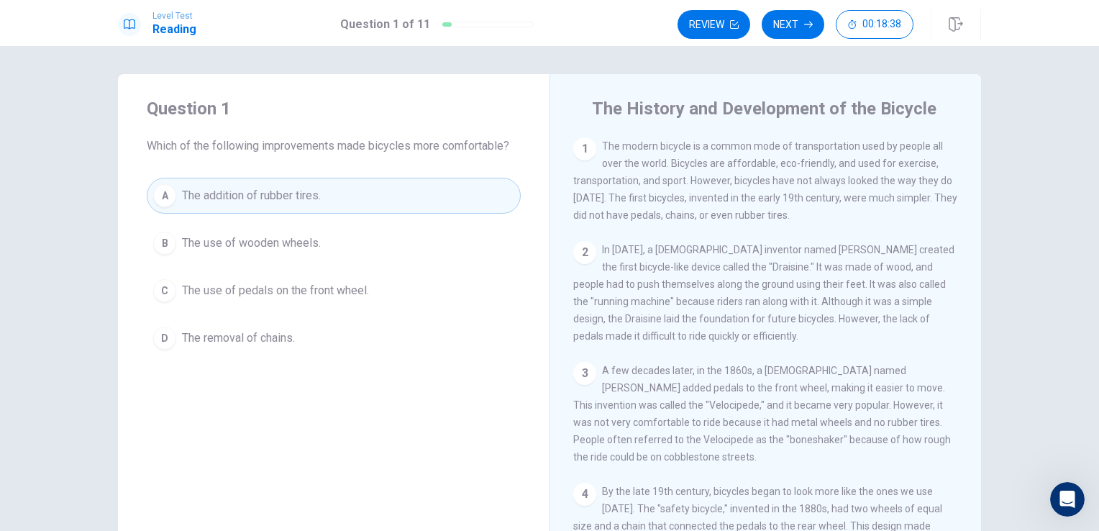
scroll to position [0, 0]
click at [775, 23] on button "Next" at bounding box center [793, 24] width 63 height 29
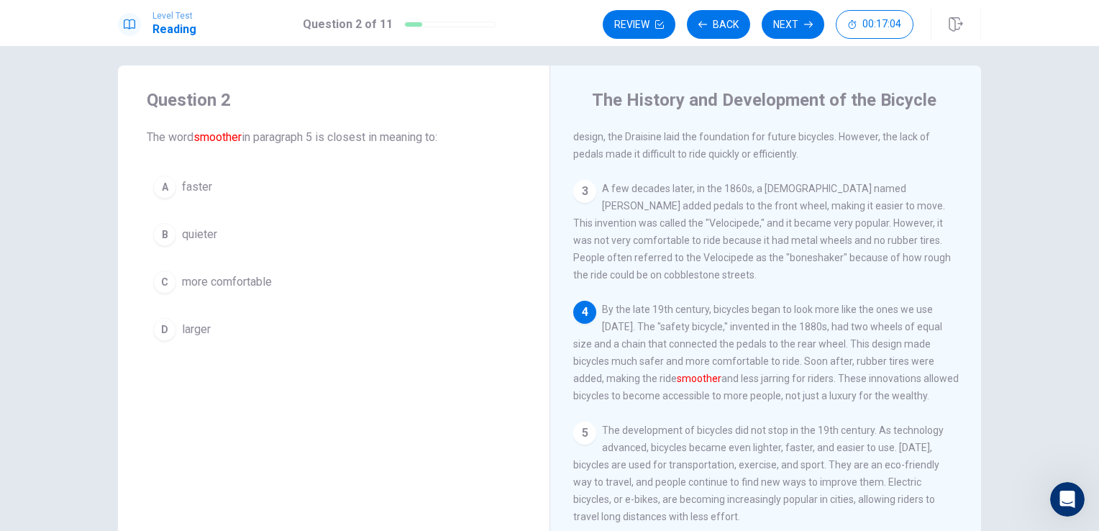
scroll to position [9, 0]
click at [196, 280] on span "more comfortable" at bounding box center [227, 282] width 90 height 17
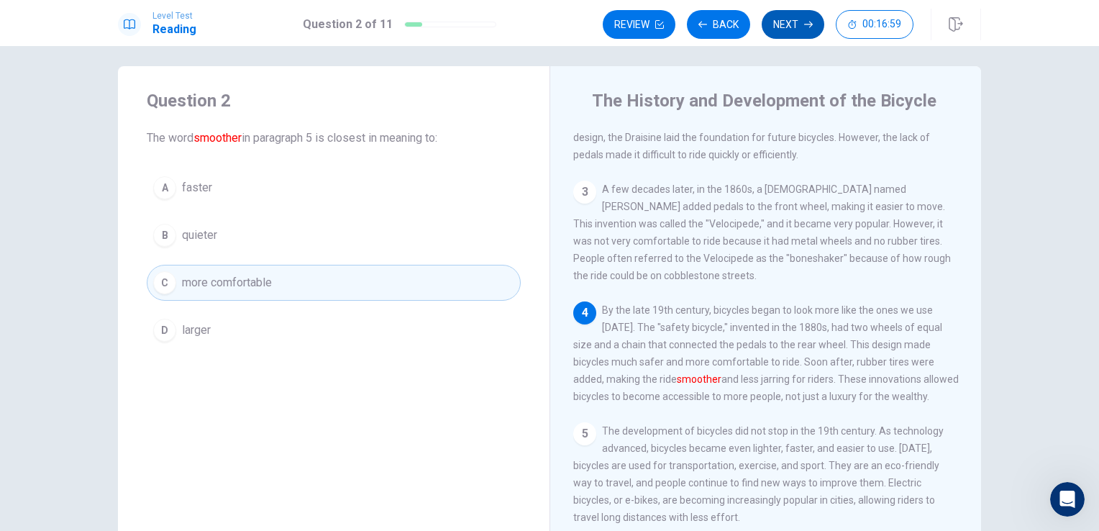
click at [784, 30] on button "Next" at bounding box center [793, 24] width 63 height 29
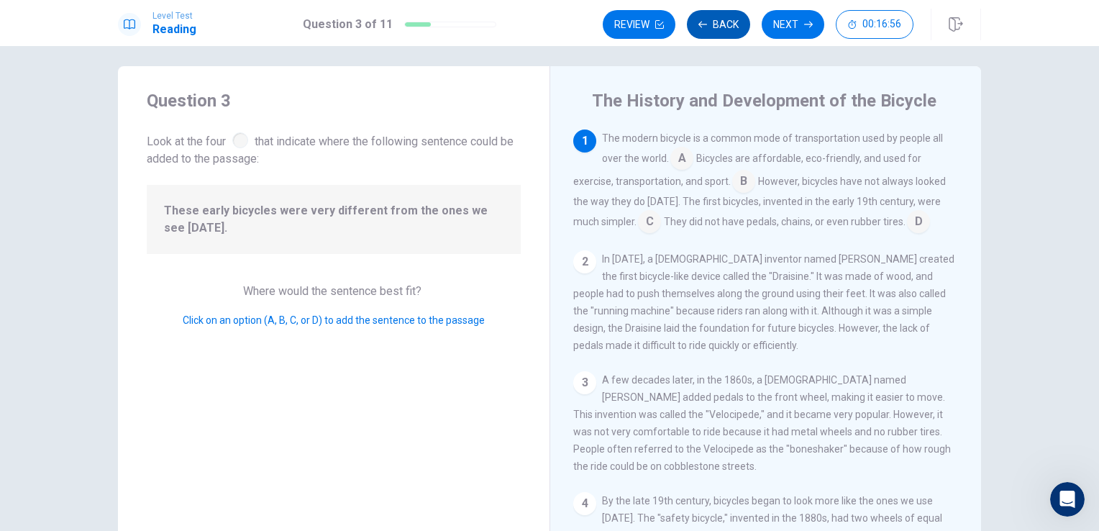
click at [726, 22] on button "Back" at bounding box center [718, 24] width 63 height 29
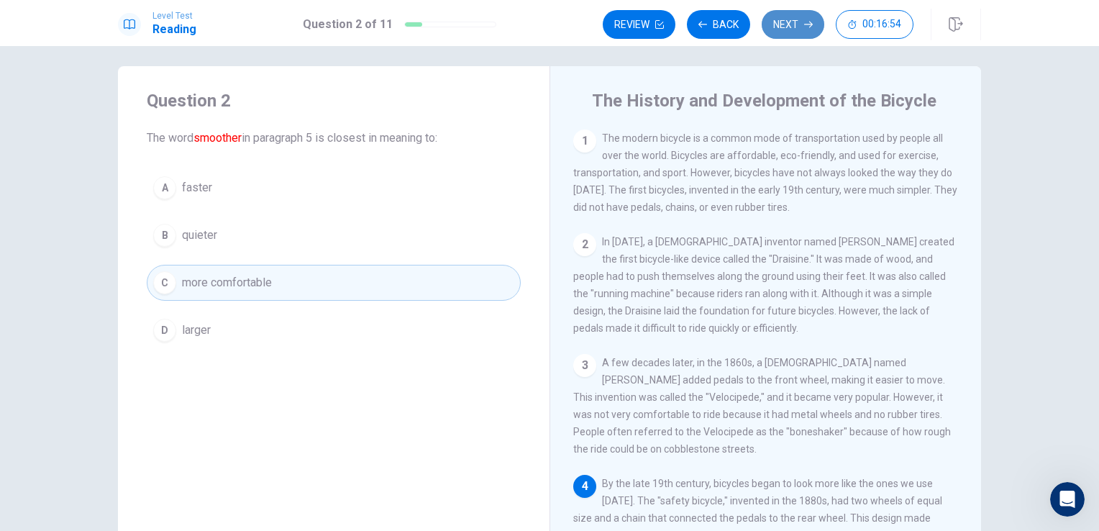
click at [790, 19] on button "Next" at bounding box center [793, 24] width 63 height 29
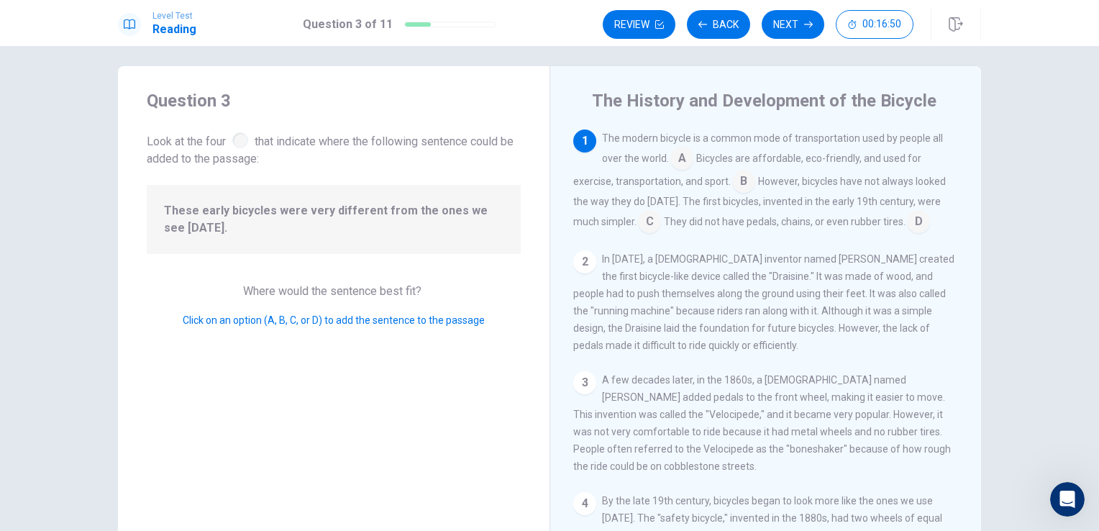
click at [237, 140] on div at bounding box center [240, 140] width 16 height 16
click at [272, 157] on span "Look at the four that indicate where the following sentence could be added to t…" at bounding box center [334, 148] width 374 height 38
click at [641, 223] on input at bounding box center [649, 222] width 23 height 23
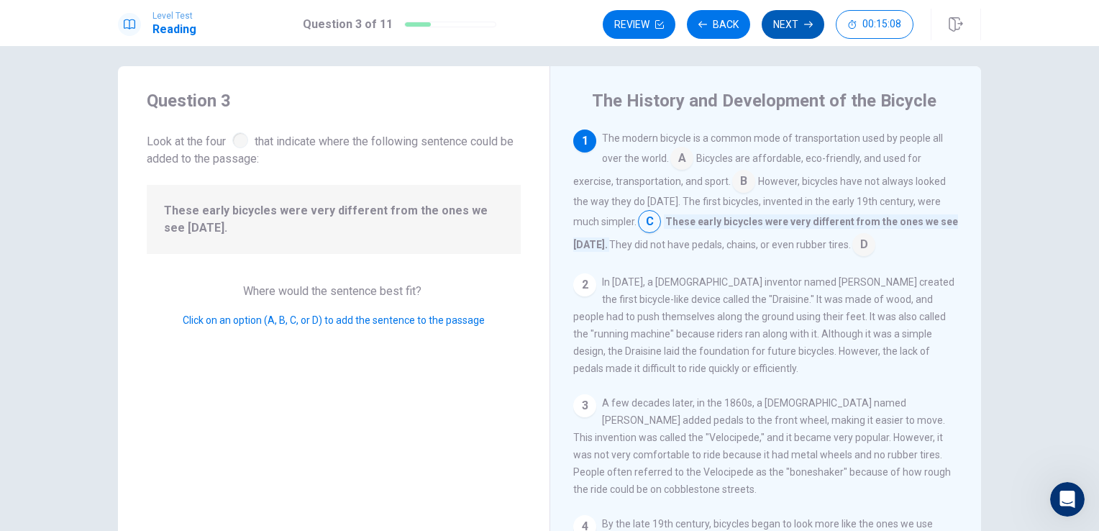
click at [788, 25] on button "Next" at bounding box center [793, 24] width 63 height 29
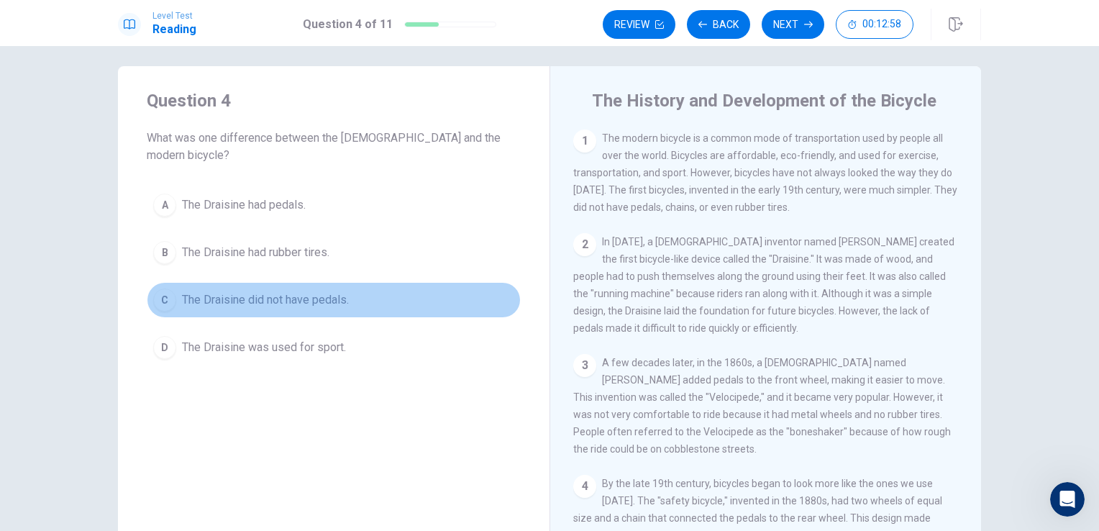
click at [224, 291] on span "The Draisine did not have pedals." at bounding box center [265, 299] width 167 height 17
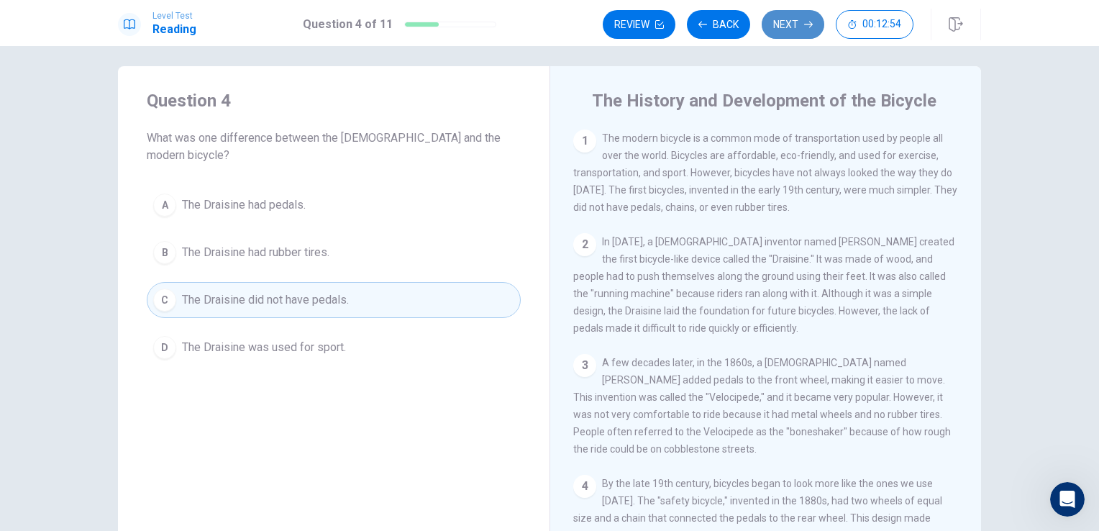
click at [800, 35] on button "Next" at bounding box center [793, 24] width 63 height 29
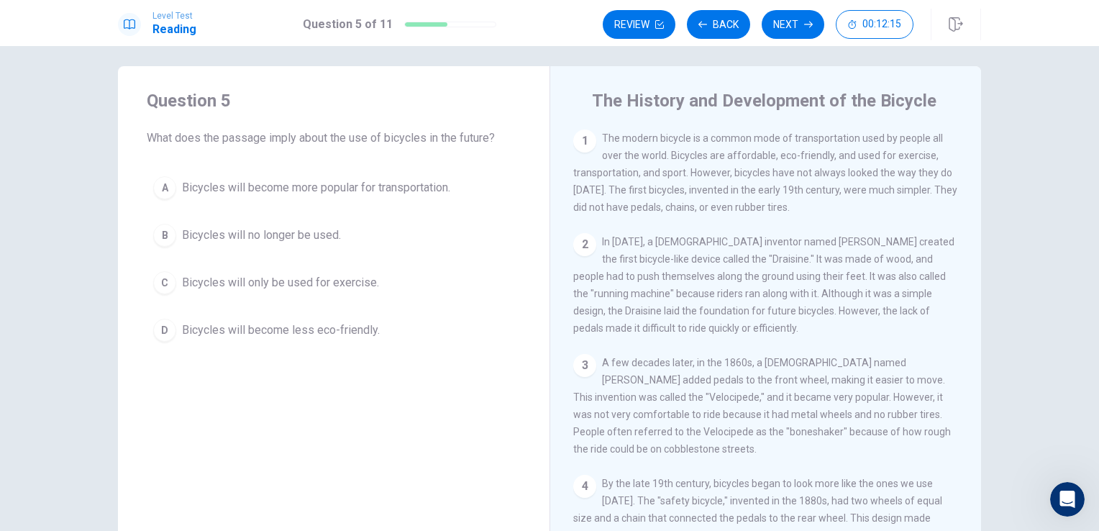
click at [242, 188] on span "Bicycles will become more popular for transportation." at bounding box center [316, 187] width 268 height 17
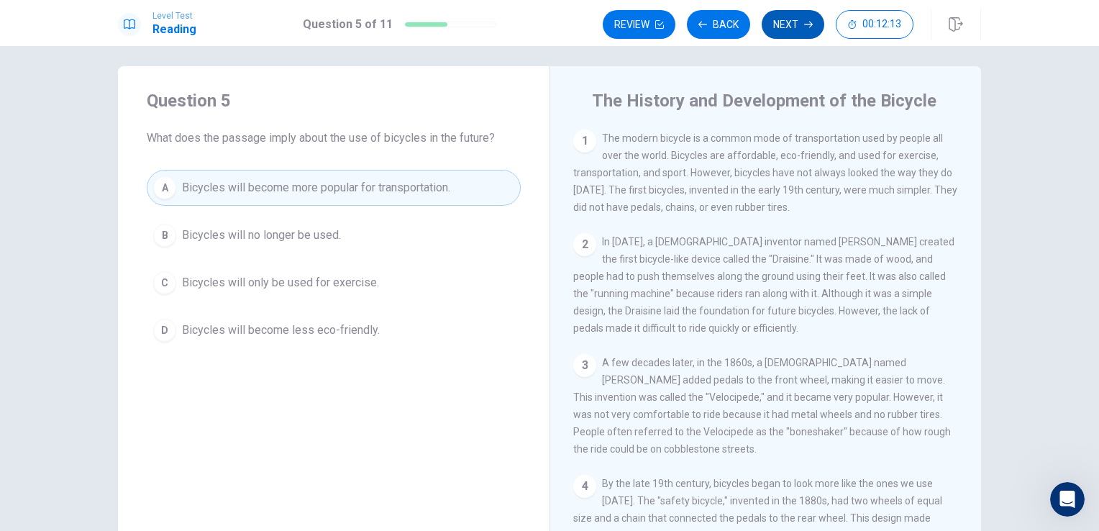
click at [790, 17] on button "Next" at bounding box center [793, 24] width 63 height 29
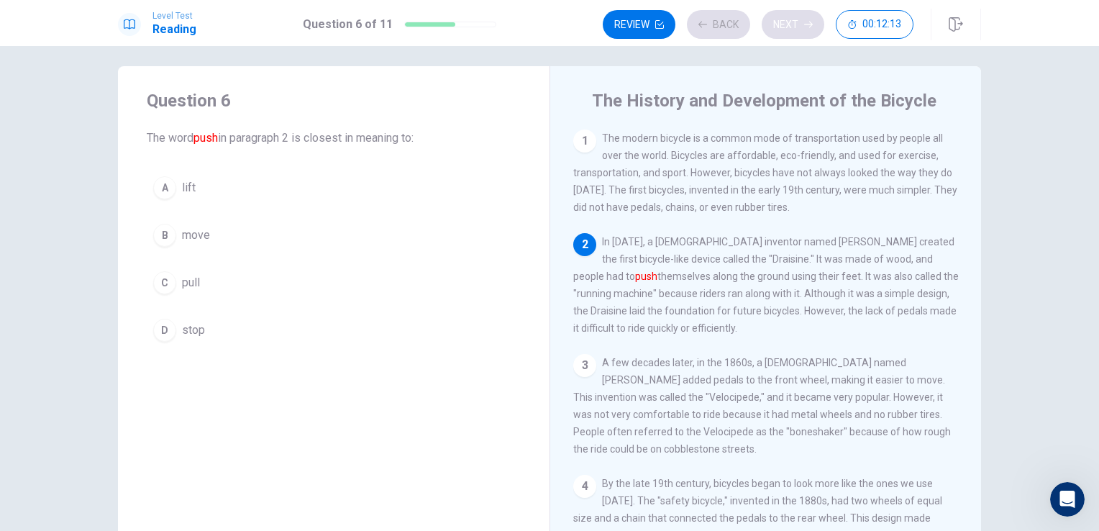
scroll to position [106, 0]
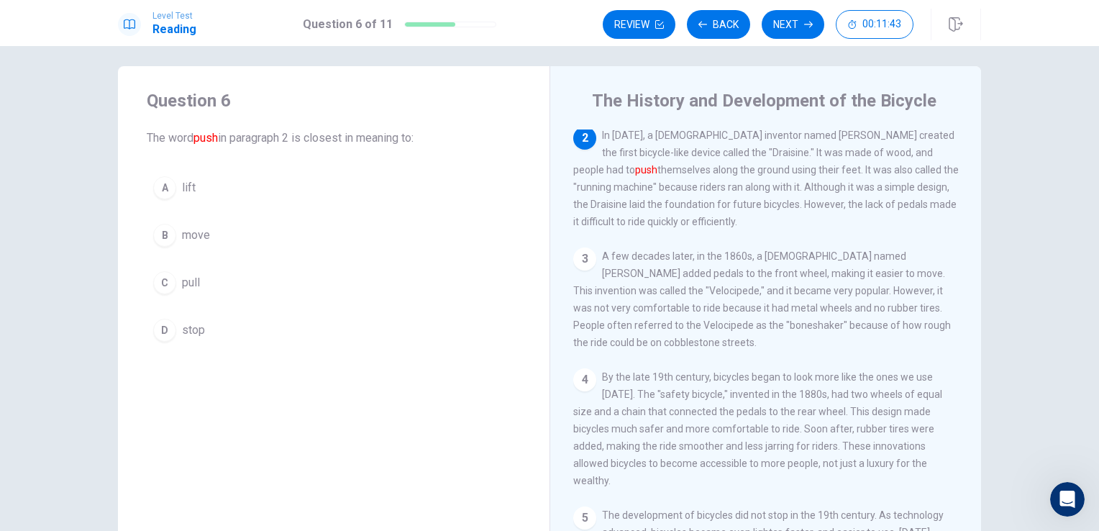
click at [175, 234] on button "B move" at bounding box center [334, 235] width 374 height 36
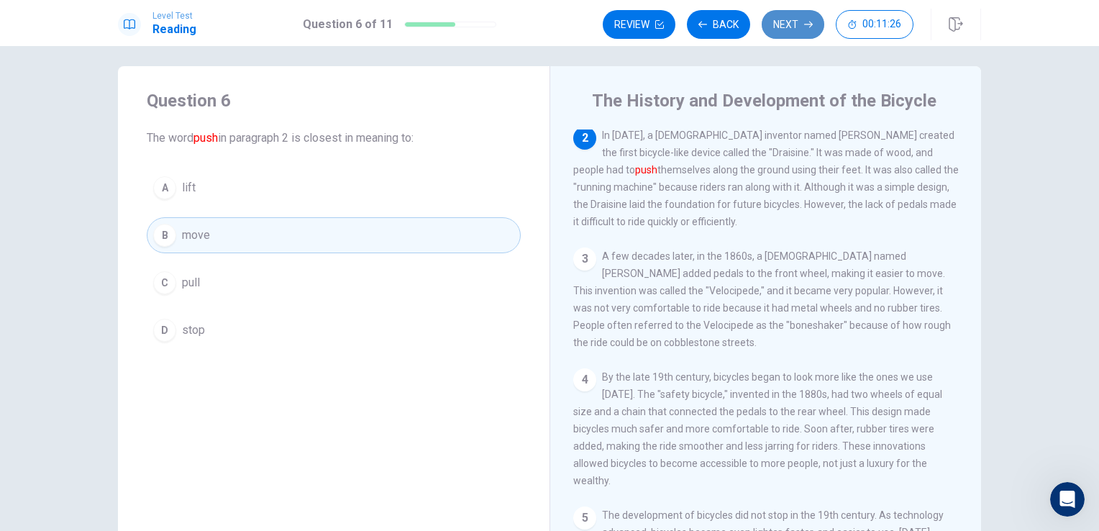
click at [787, 30] on button "Next" at bounding box center [793, 24] width 63 height 29
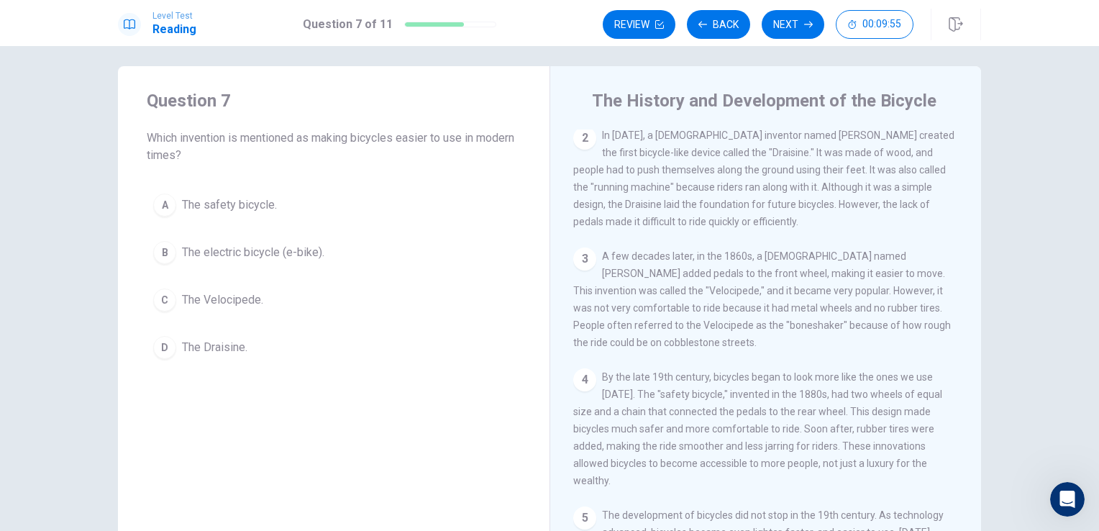
click at [224, 205] on span "The safety bicycle." at bounding box center [229, 204] width 95 height 17
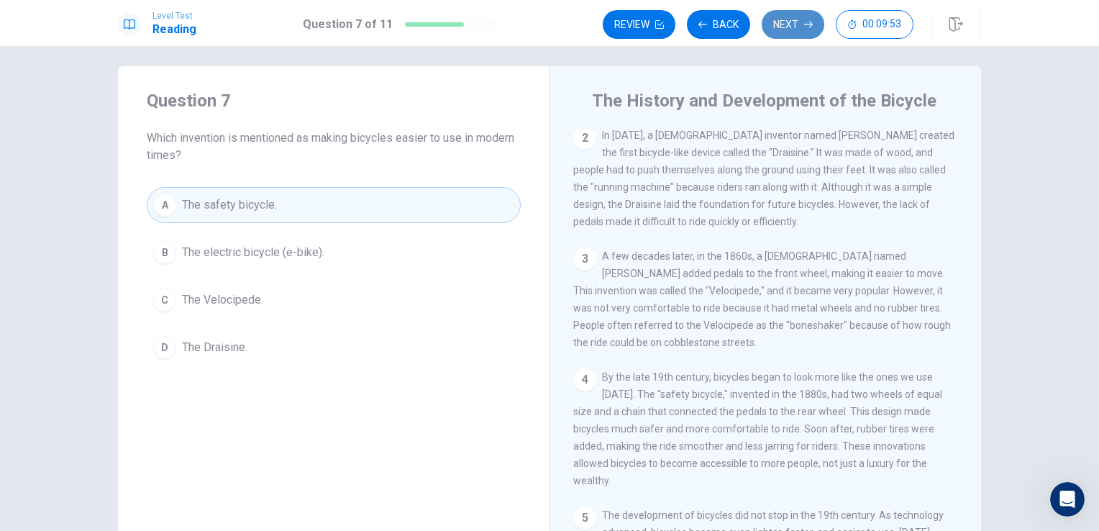
click at [790, 22] on button "Next" at bounding box center [793, 24] width 63 height 29
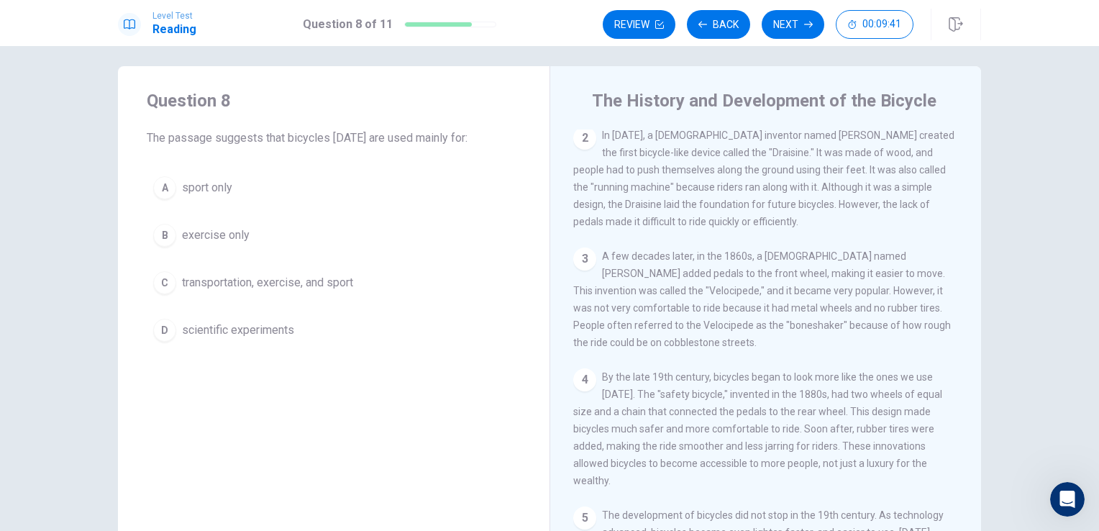
click at [238, 289] on span "transportation, exercise, and sport" at bounding box center [267, 282] width 171 height 17
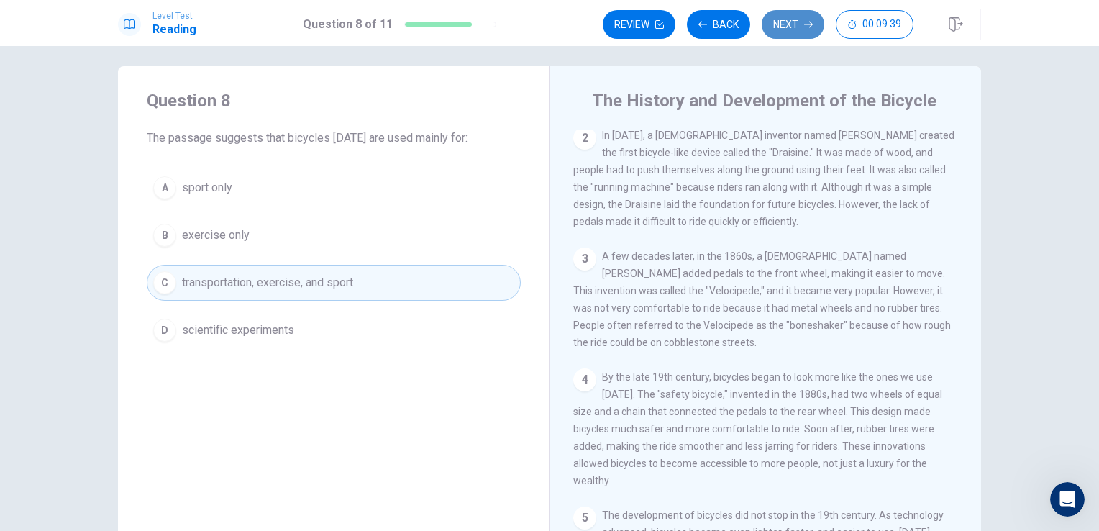
click at [786, 27] on button "Next" at bounding box center [793, 24] width 63 height 29
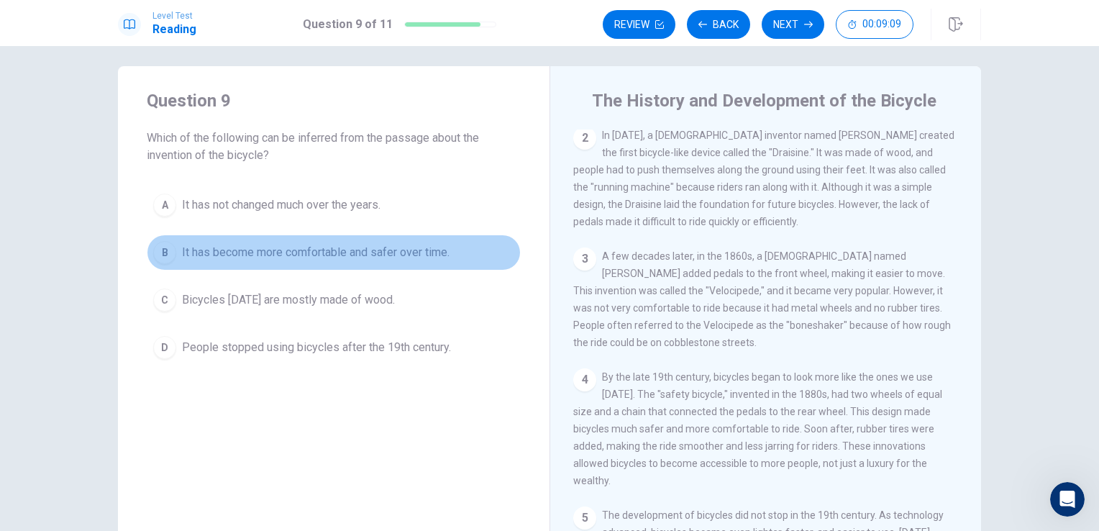
click at [232, 250] on span "It has become more comfortable and safer over time." at bounding box center [316, 252] width 268 height 17
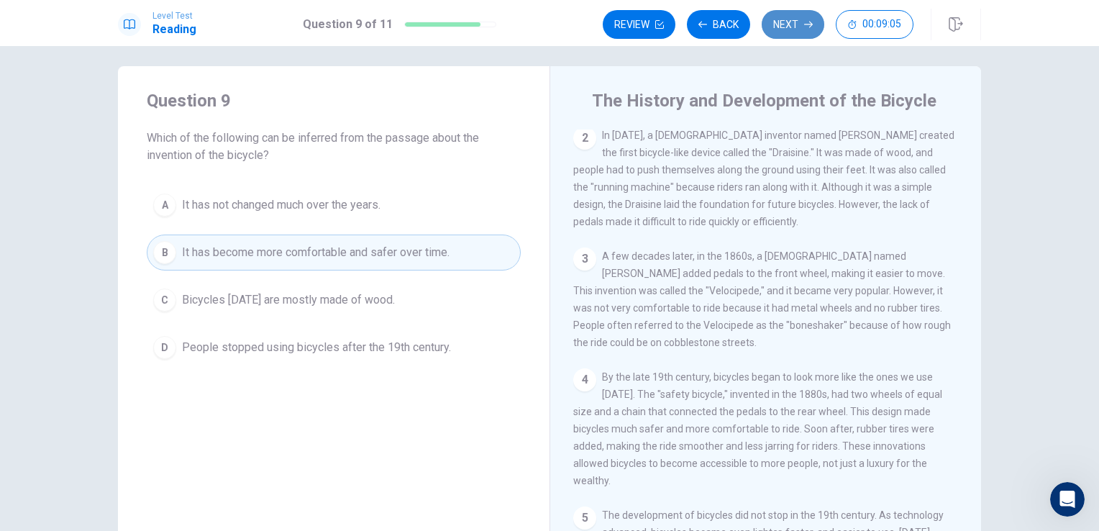
click at [793, 24] on button "Next" at bounding box center [793, 24] width 63 height 29
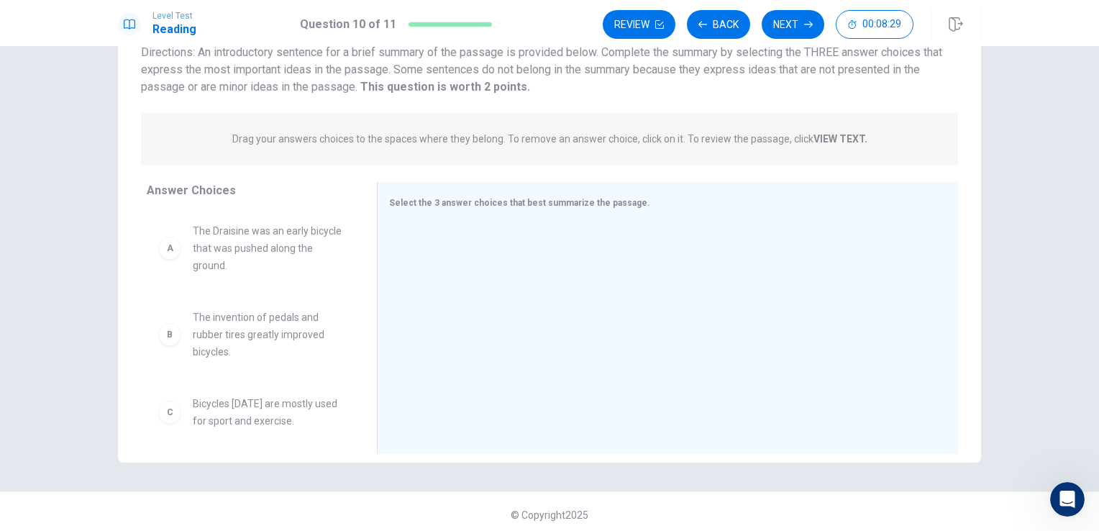
scroll to position [112, 0]
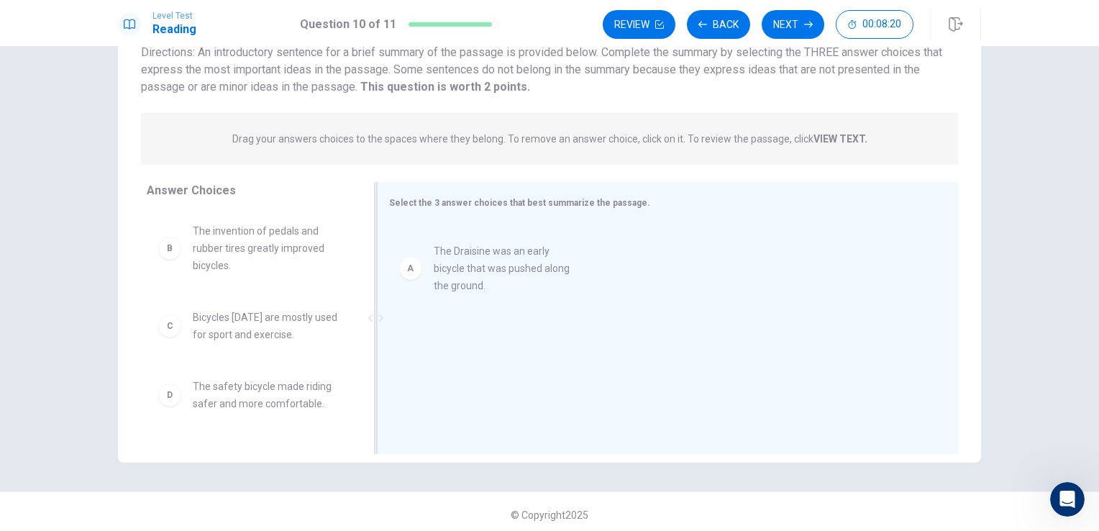
drag, startPoint x: 212, startPoint y: 249, endPoint x: 455, endPoint y: 265, distance: 243.6
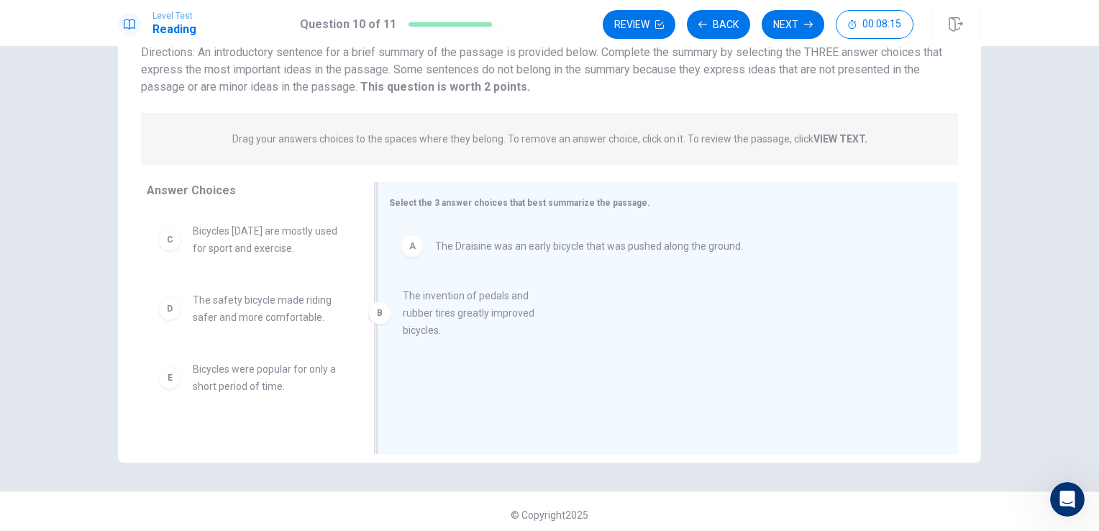
drag, startPoint x: 251, startPoint y: 249, endPoint x: 475, endPoint y: 312, distance: 232.4
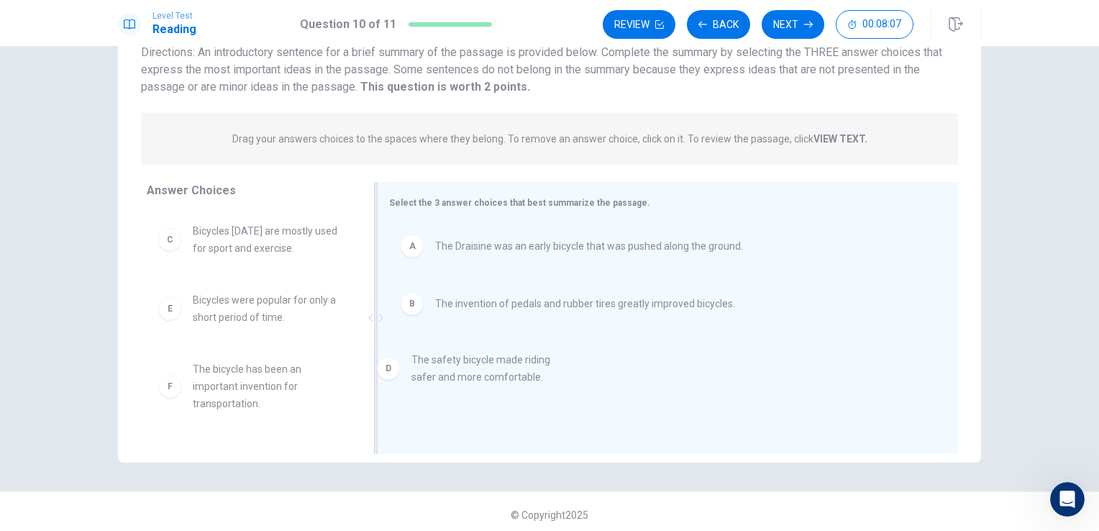
drag, startPoint x: 224, startPoint y: 316, endPoint x: 454, endPoint y: 373, distance: 236.3
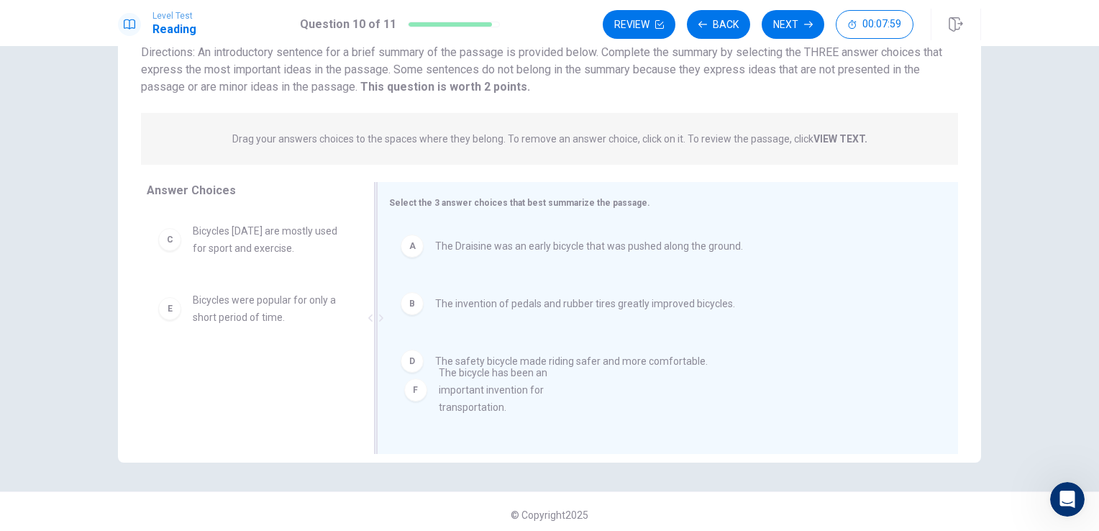
drag, startPoint x: 260, startPoint y: 393, endPoint x: 498, endPoint y: 410, distance: 239.4
drag, startPoint x: 293, startPoint y: 386, endPoint x: 449, endPoint y: 425, distance: 160.8
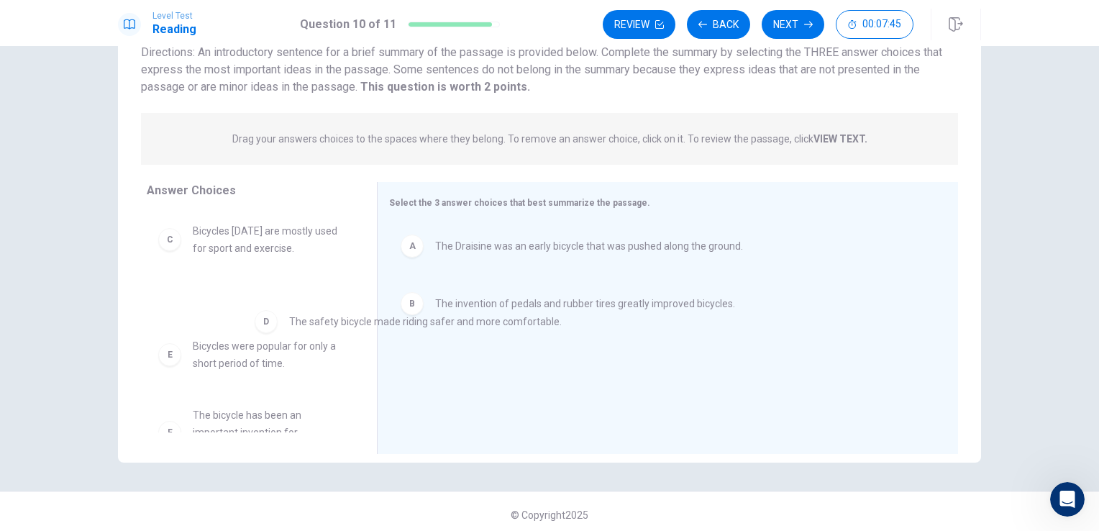
drag, startPoint x: 449, startPoint y: 366, endPoint x: 213, endPoint y: 292, distance: 247.2
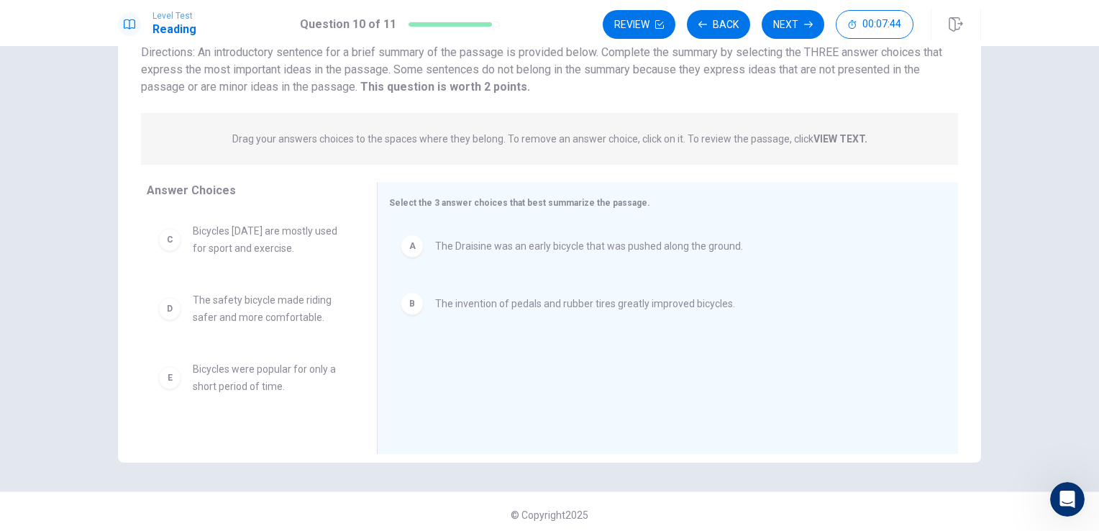
scroll to position [60, 0]
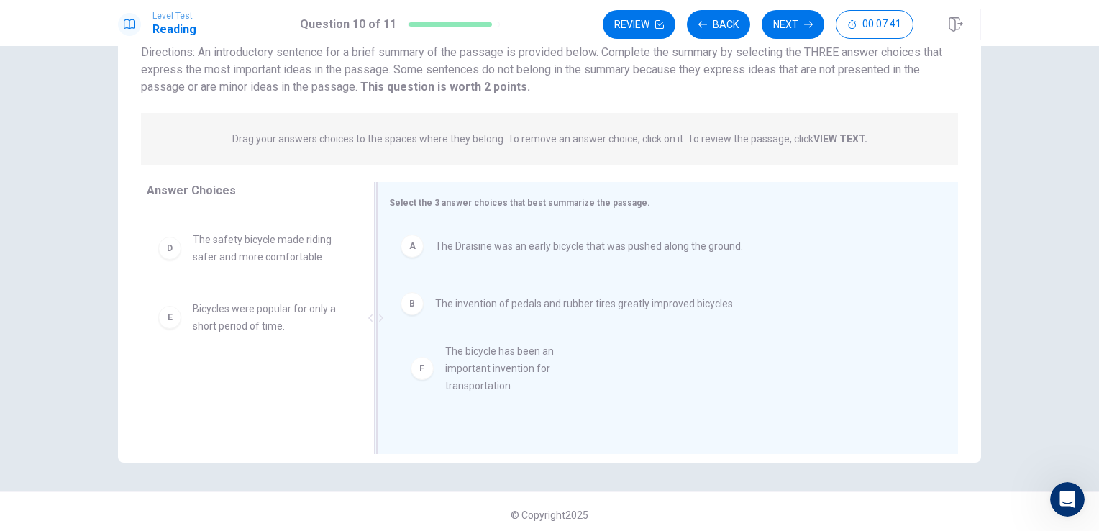
drag, startPoint x: 236, startPoint y: 421, endPoint x: 506, endPoint y: 393, distance: 271.9
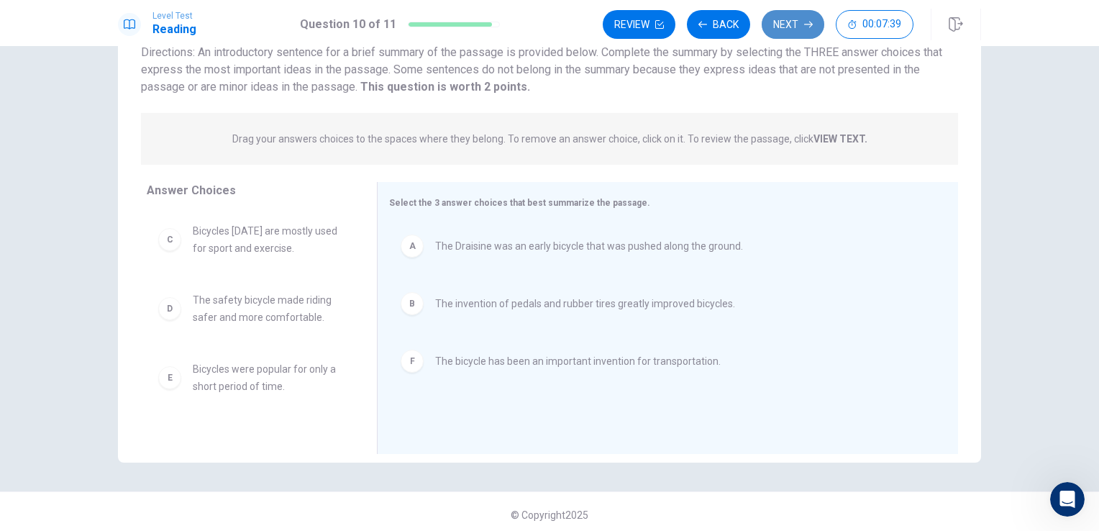
click at [805, 24] on icon "button" at bounding box center [808, 24] width 9 height 9
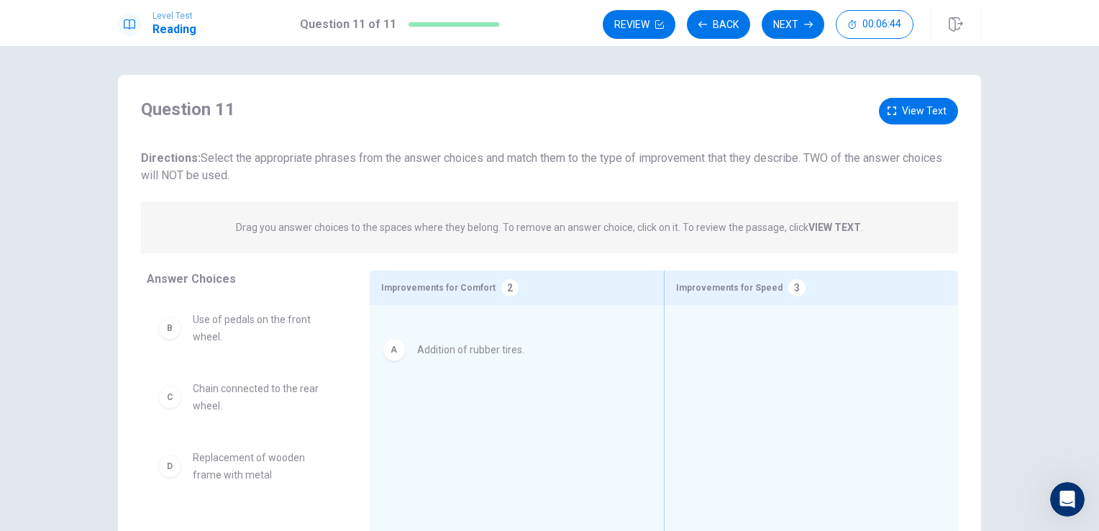
drag, startPoint x: 231, startPoint y: 332, endPoint x: 482, endPoint y: 347, distance: 251.4
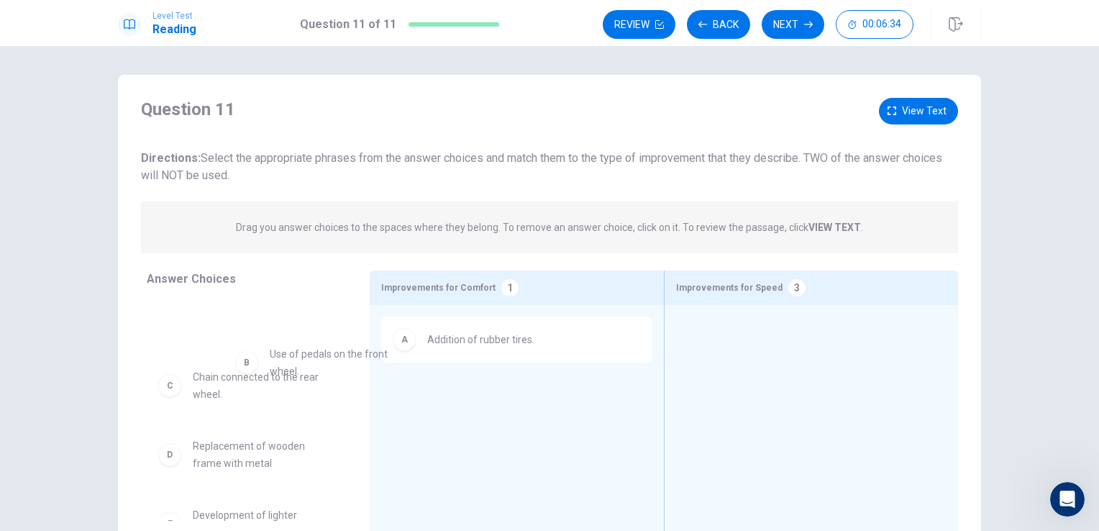
drag, startPoint x: 242, startPoint y: 337, endPoint x: 322, endPoint y: 373, distance: 88.2
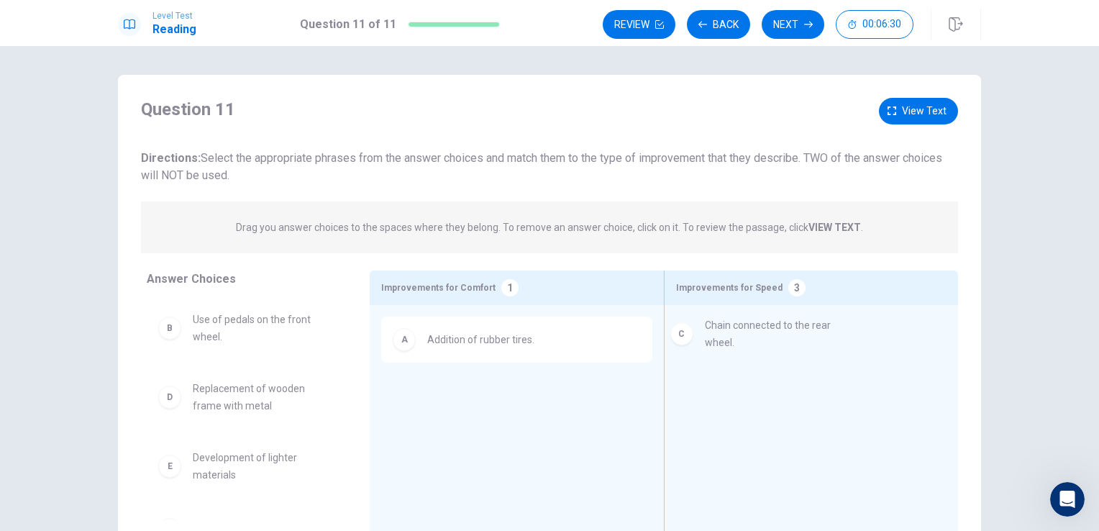
drag, startPoint x: 245, startPoint y: 414, endPoint x: 768, endPoint y: 352, distance: 527.1
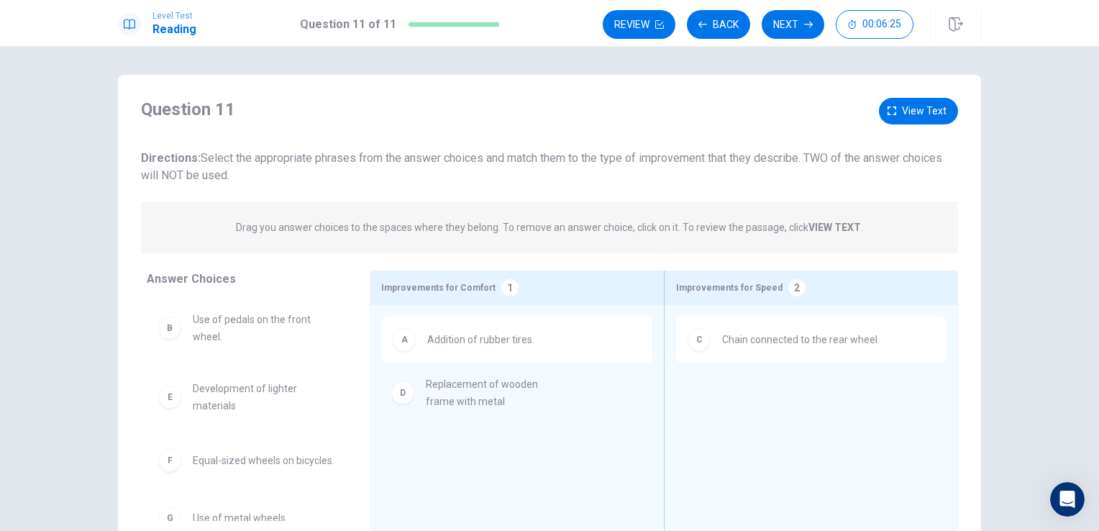
drag, startPoint x: 214, startPoint y: 410, endPoint x: 455, endPoint y: 406, distance: 240.2
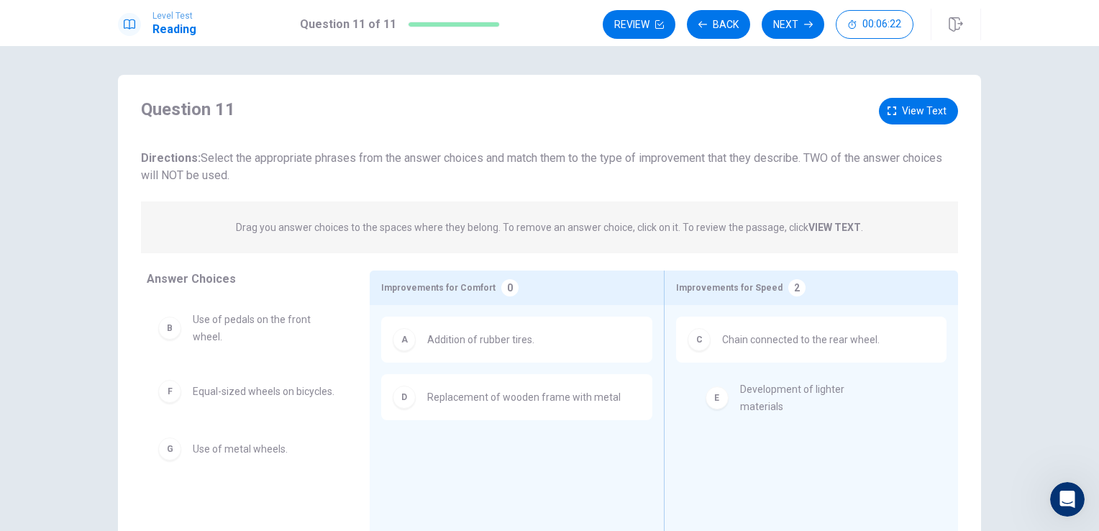
drag, startPoint x: 230, startPoint y: 407, endPoint x: 785, endPoint y: 407, distance: 555.2
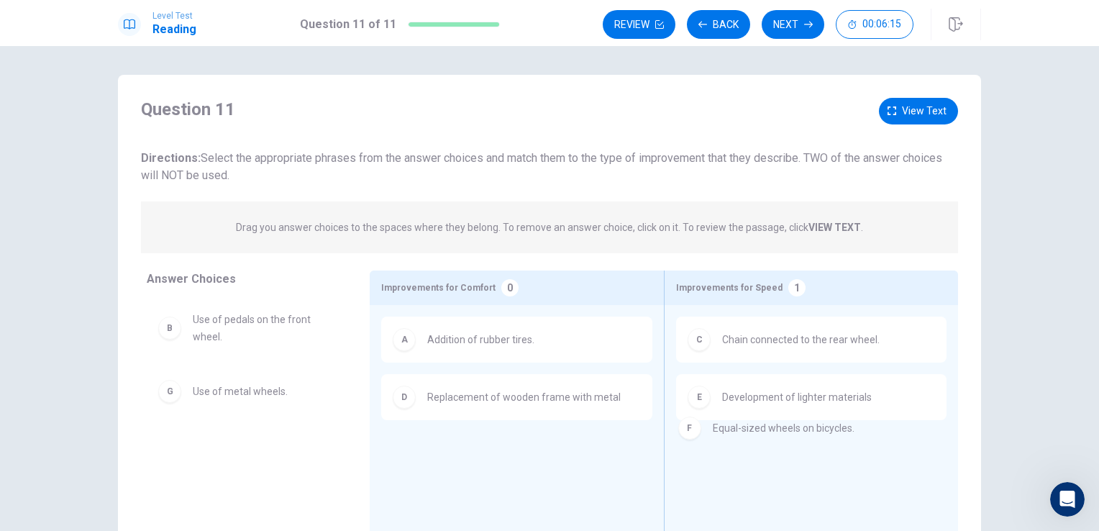
drag, startPoint x: 239, startPoint y: 401, endPoint x: 771, endPoint y: 438, distance: 533.5
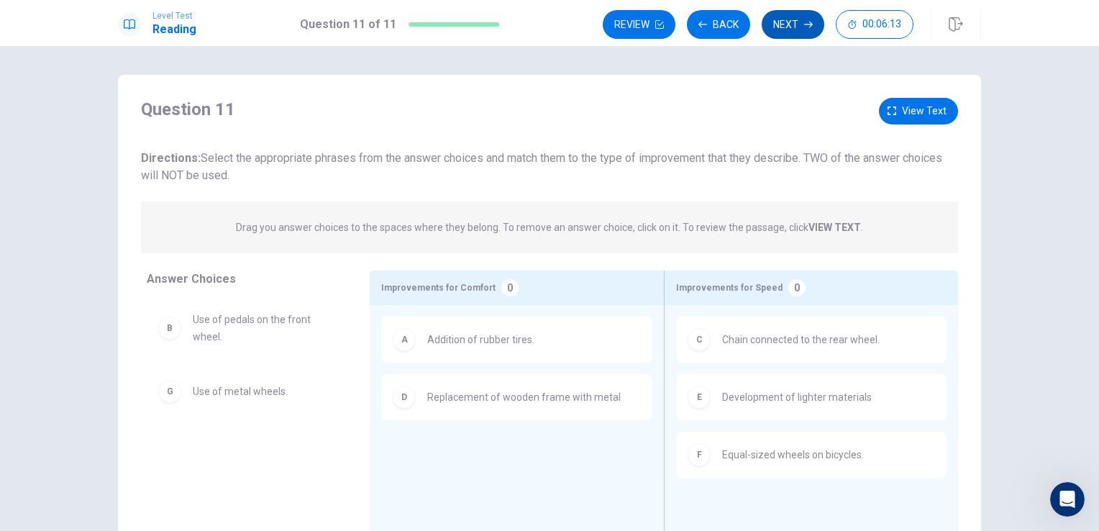
click at [800, 30] on button "Next" at bounding box center [793, 24] width 63 height 29
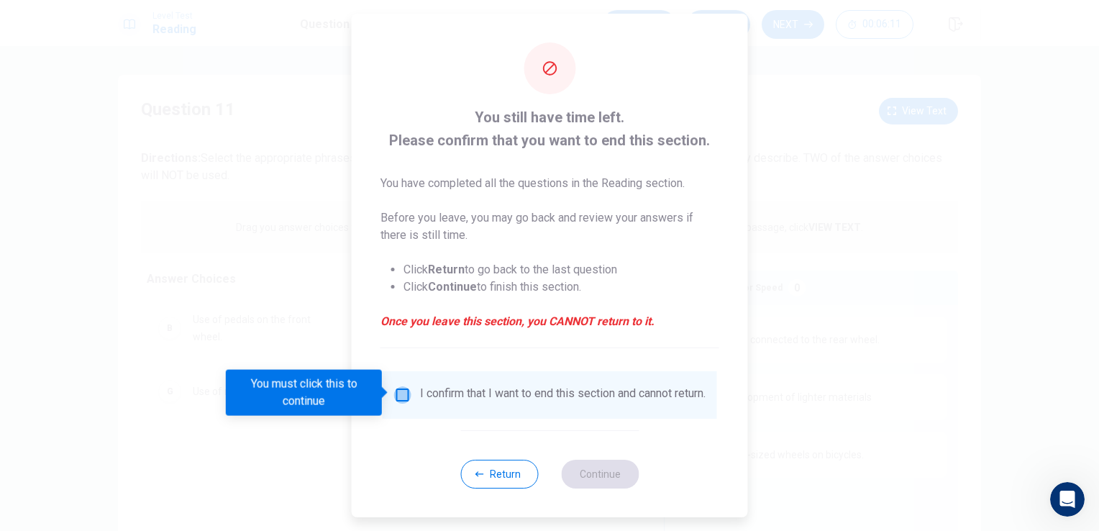
click at [401, 396] on input "You must click this to continue" at bounding box center [402, 394] width 17 height 17
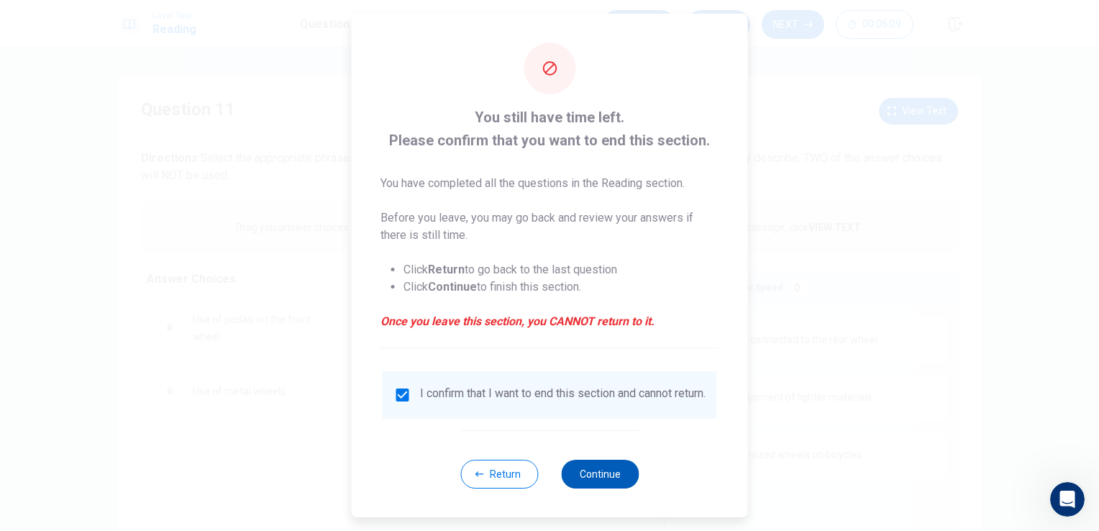
click at [588, 487] on button "Continue" at bounding box center [600, 474] width 78 height 29
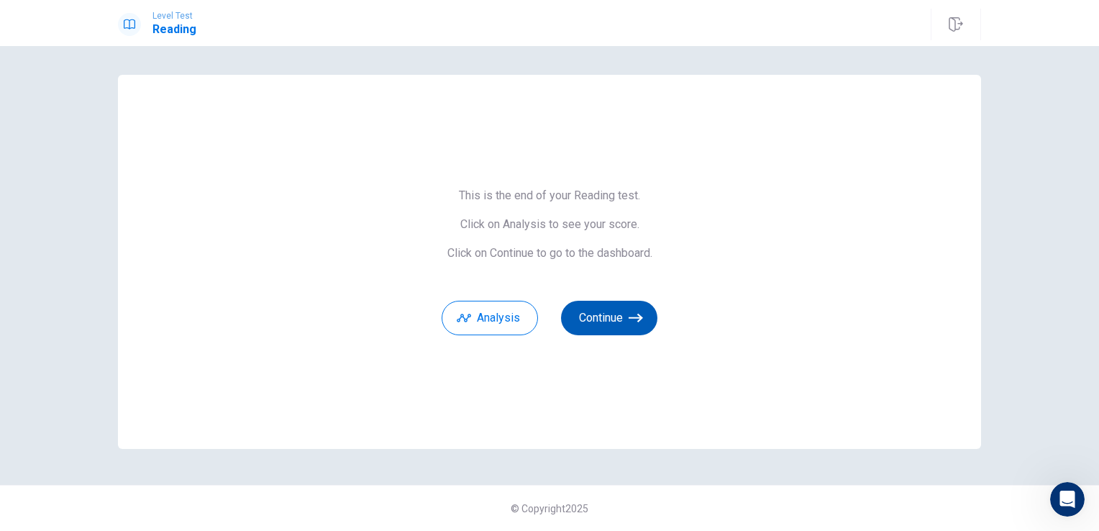
click at [603, 319] on button "Continue" at bounding box center [609, 318] width 96 height 35
